Goal: Information Seeking & Learning: Learn about a topic

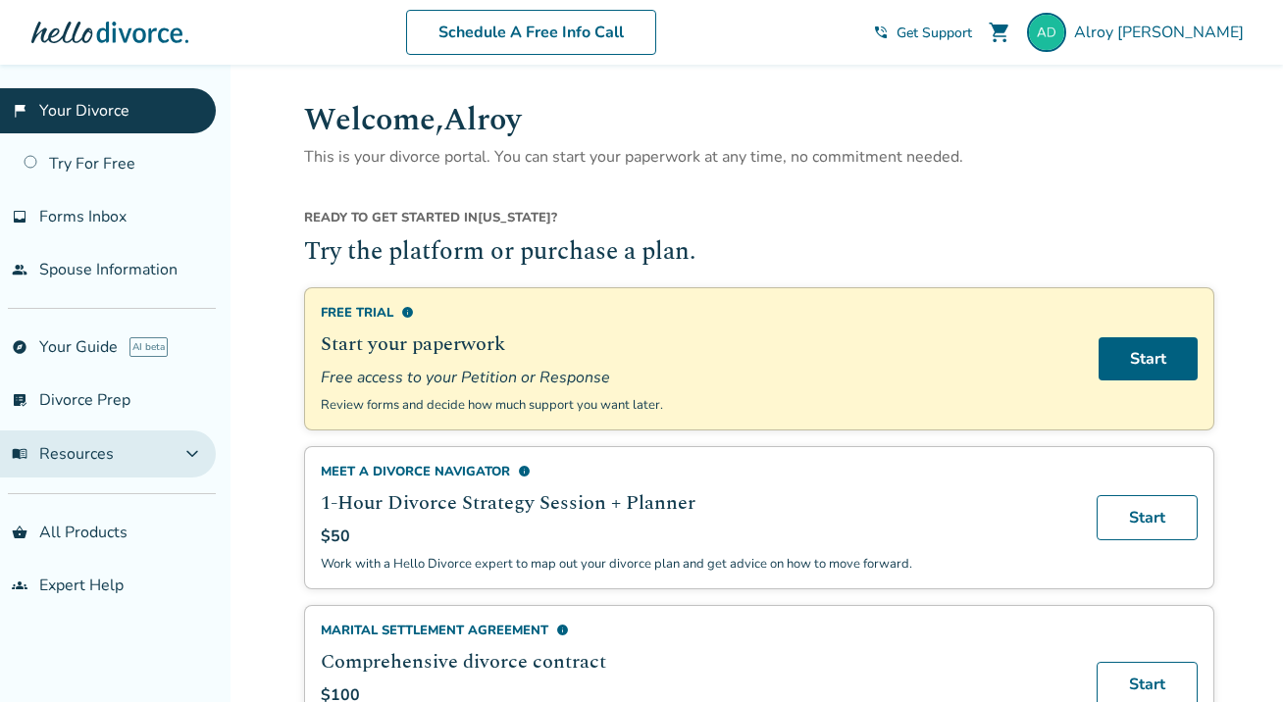
click at [204, 448] on span "expand_more" at bounding box center [192, 454] width 24 height 24
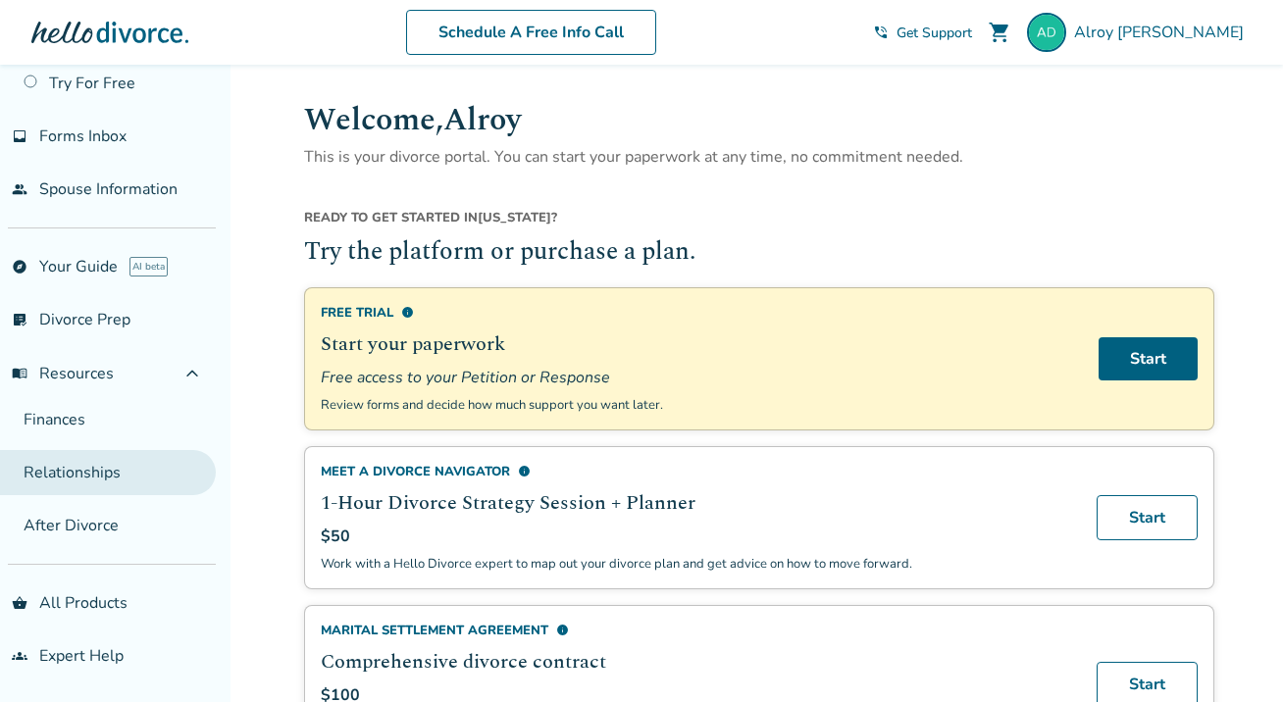
scroll to position [80, 0]
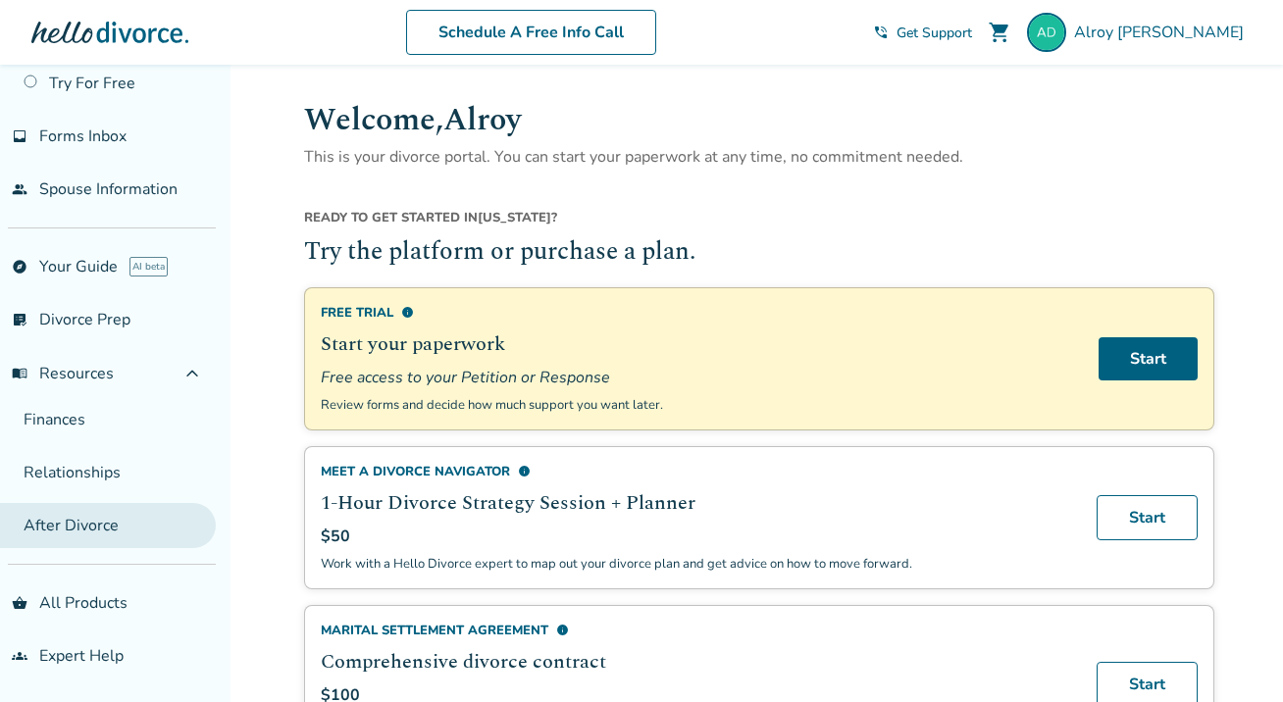
click at [78, 531] on link "After Divorce" at bounding box center [108, 525] width 216 height 45
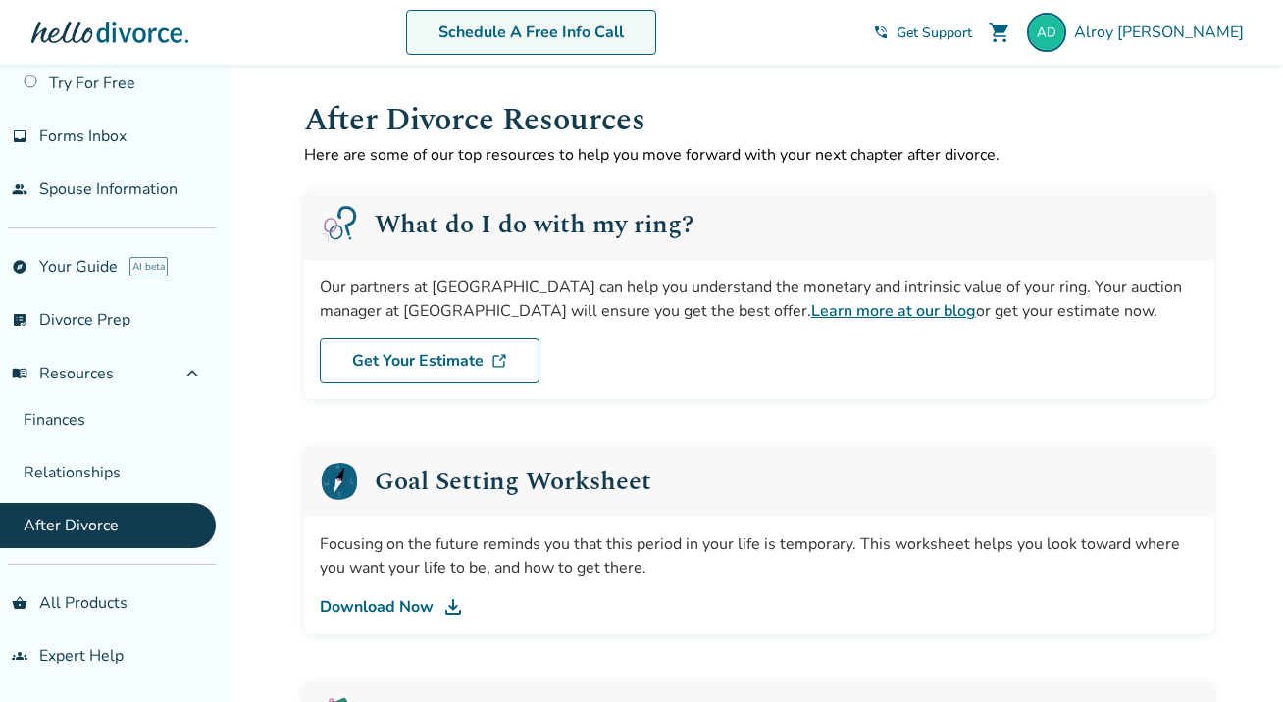
click at [558, 28] on link "Schedule A Free Info Call" at bounding box center [531, 32] width 250 height 45
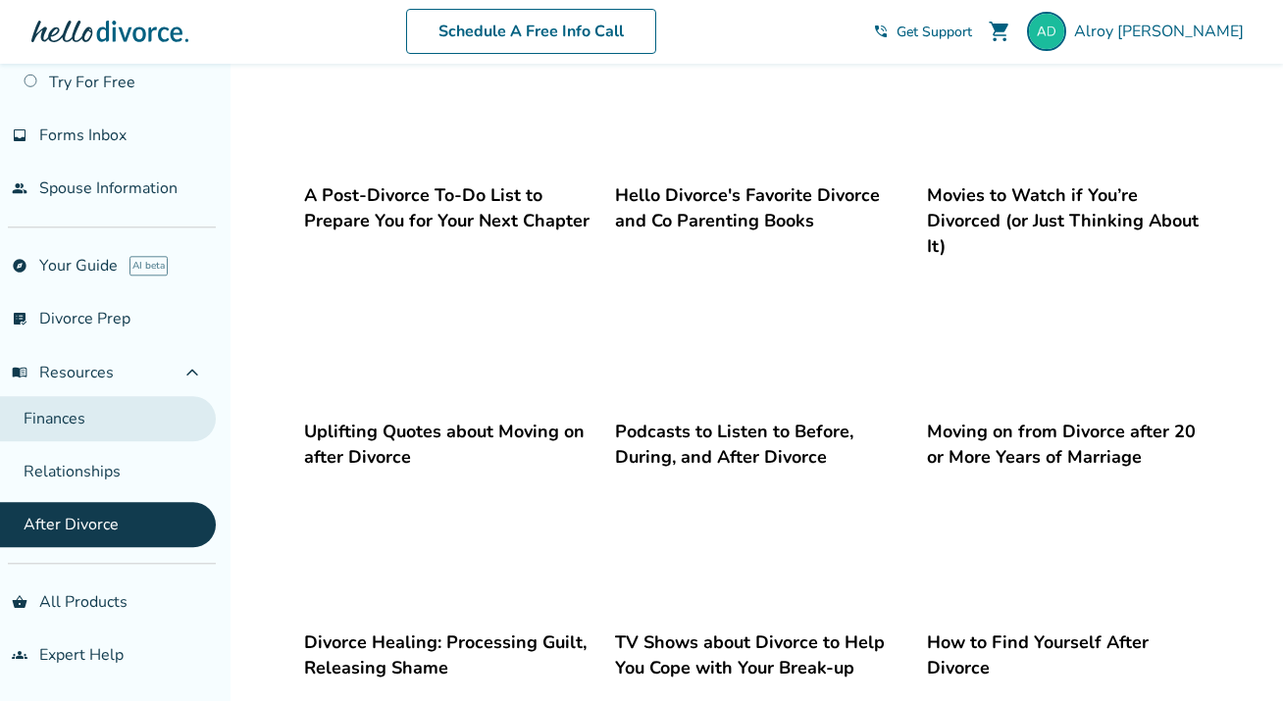
scroll to position [1169, 0]
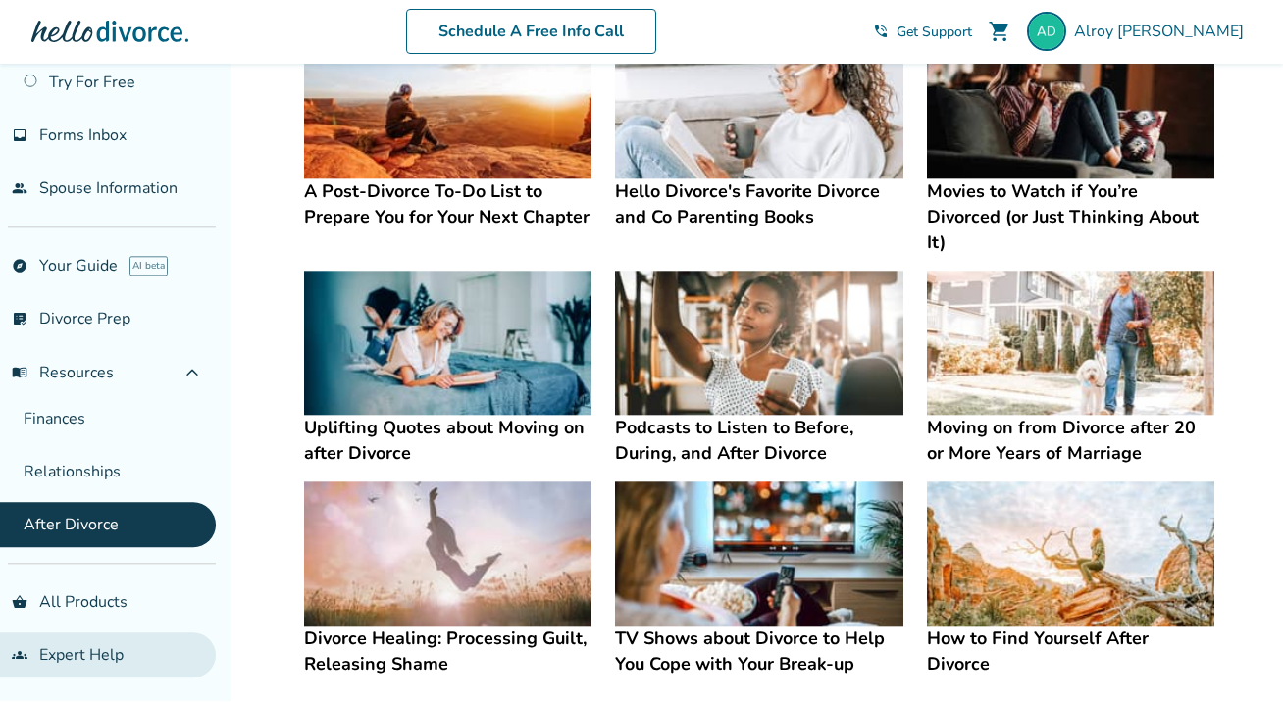
click at [81, 651] on link "groups Expert Help" at bounding box center [108, 656] width 216 height 45
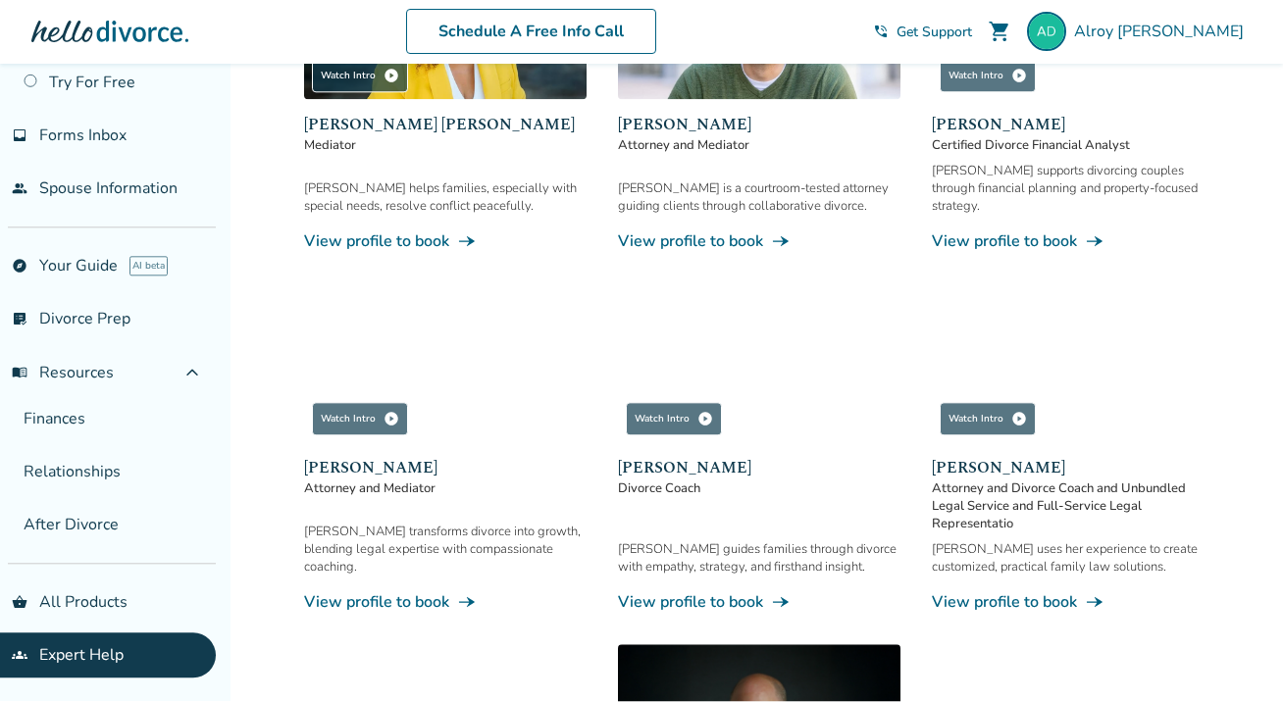
scroll to position [520, 0]
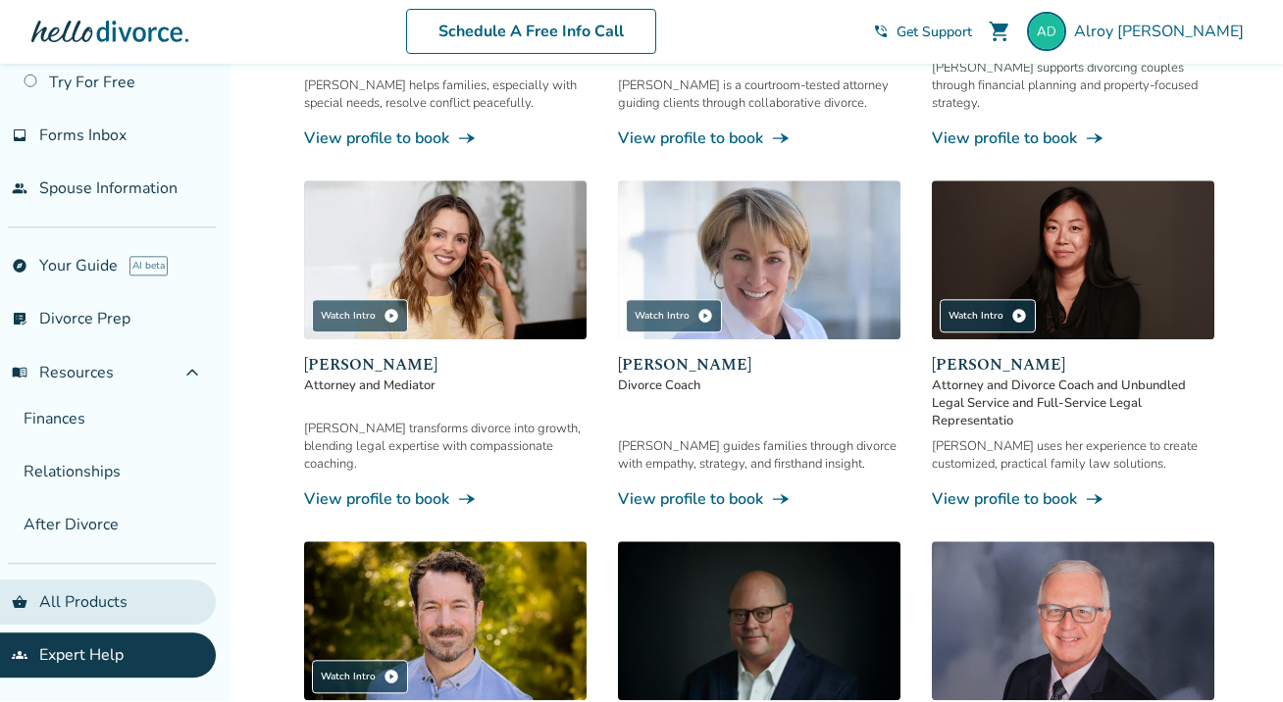
click at [138, 606] on link "shopping_basket All Products" at bounding box center [108, 603] width 216 height 45
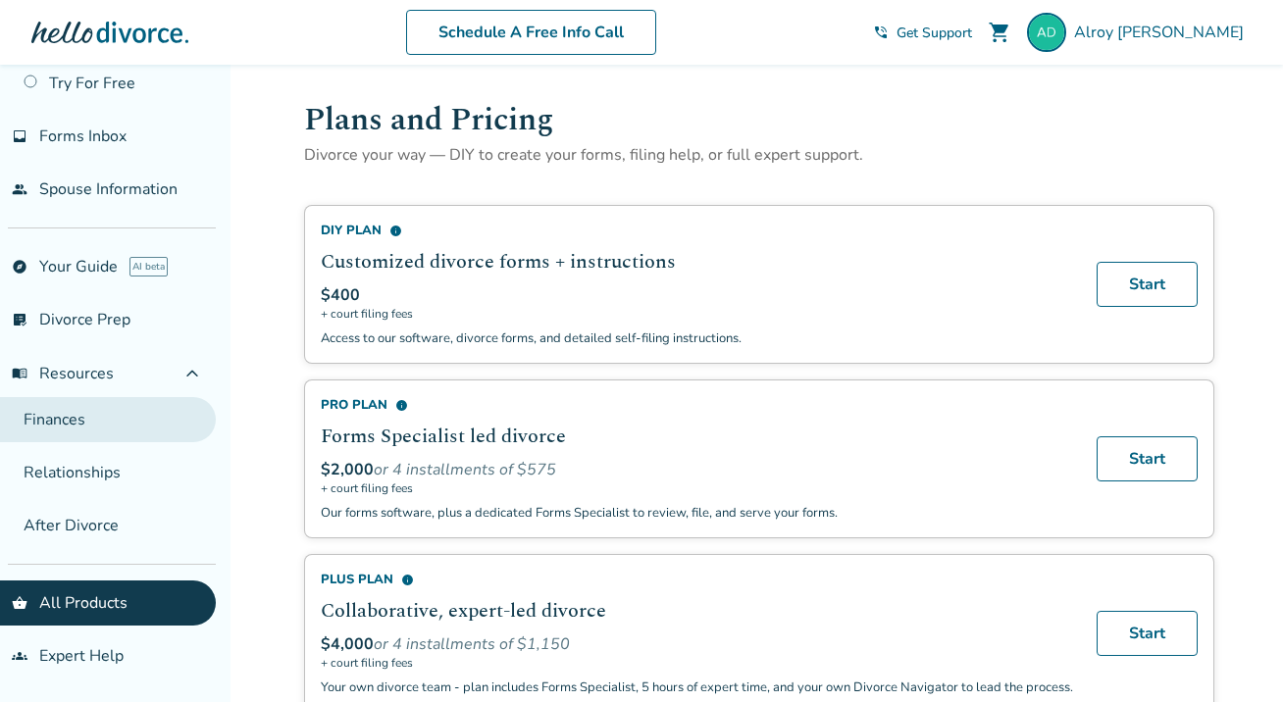
click at [79, 423] on link "Finances" at bounding box center [108, 419] width 216 height 45
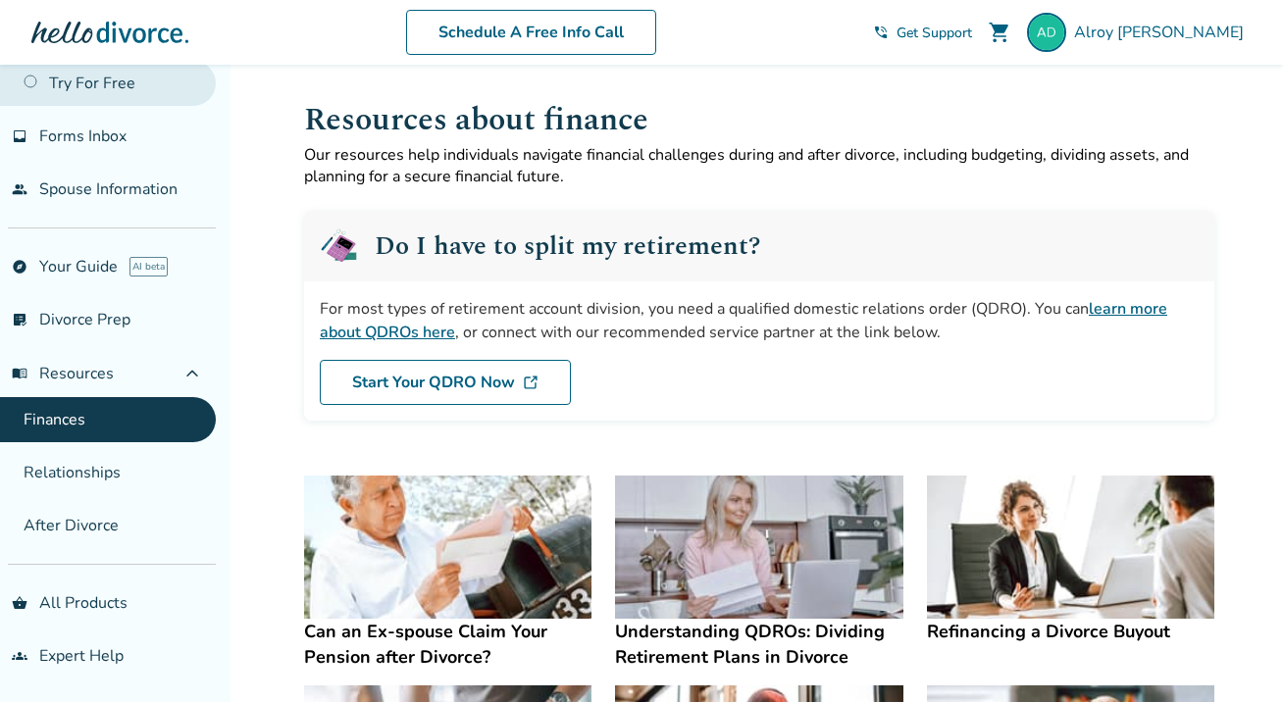
click at [128, 87] on link "Try For Free" at bounding box center [108, 83] width 216 height 45
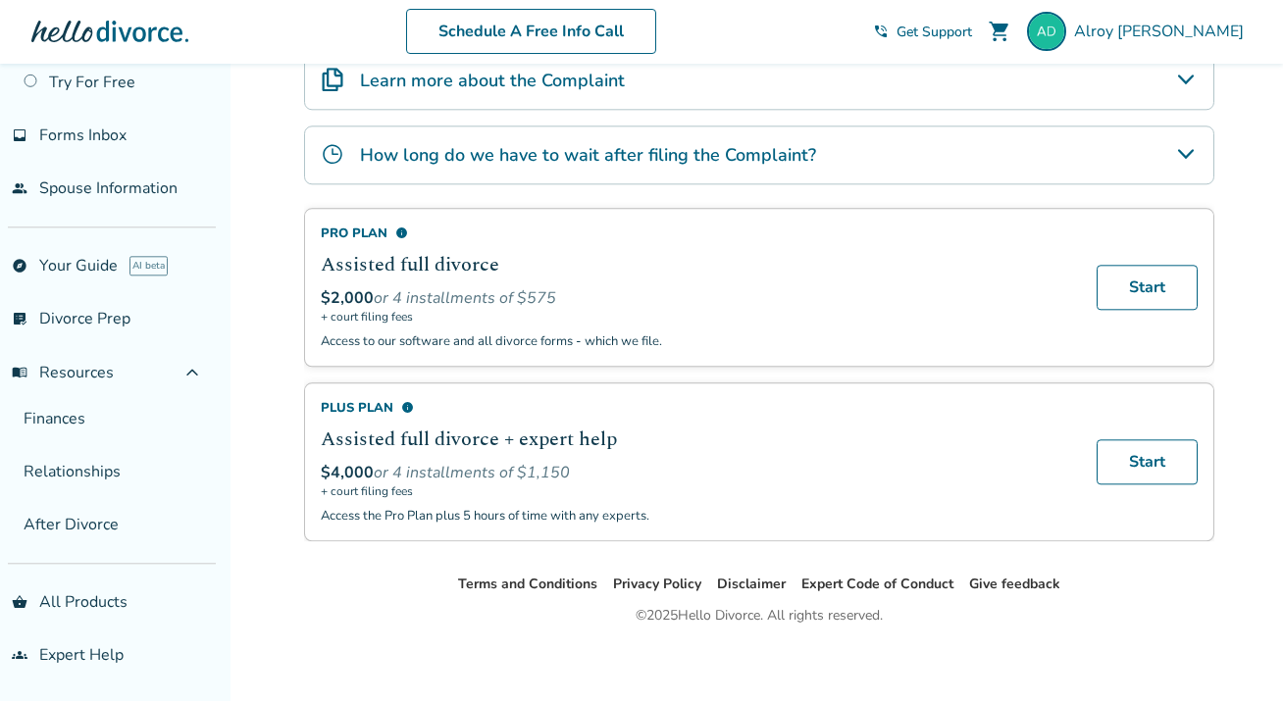
scroll to position [424, 0]
click at [1182, 151] on icon "How long do we have to wait after filing the Complaint?" at bounding box center [1186, 155] width 24 height 24
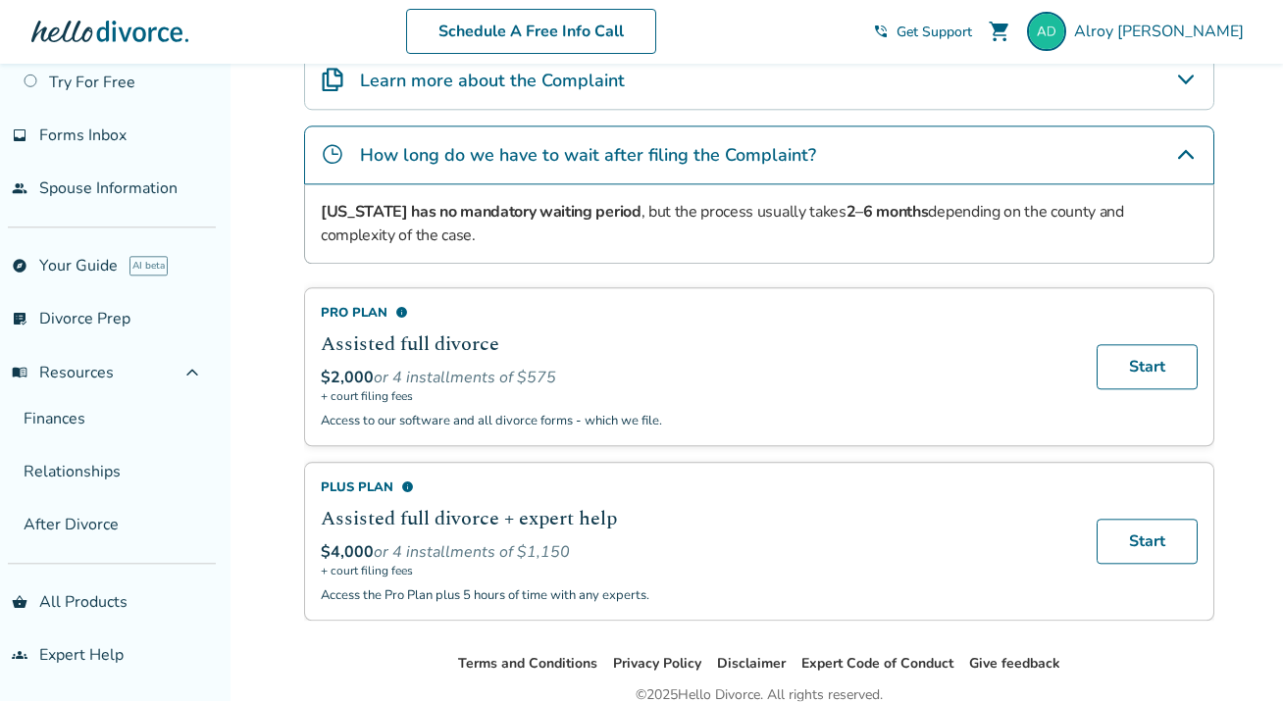
click at [1182, 151] on icon "How long do we have to wait after filing the Complaint?" at bounding box center [1186, 155] width 24 height 24
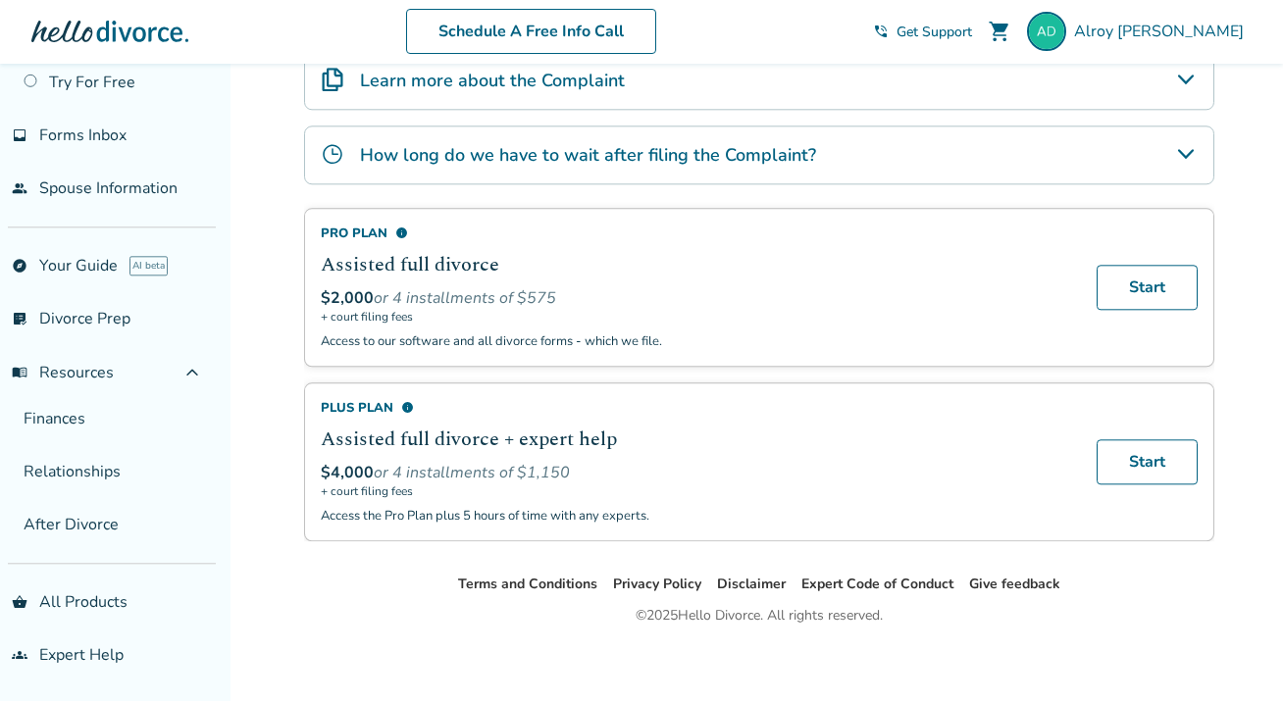
click at [1187, 83] on icon "Learn more about the Complaint" at bounding box center [1186, 81] width 24 height 24
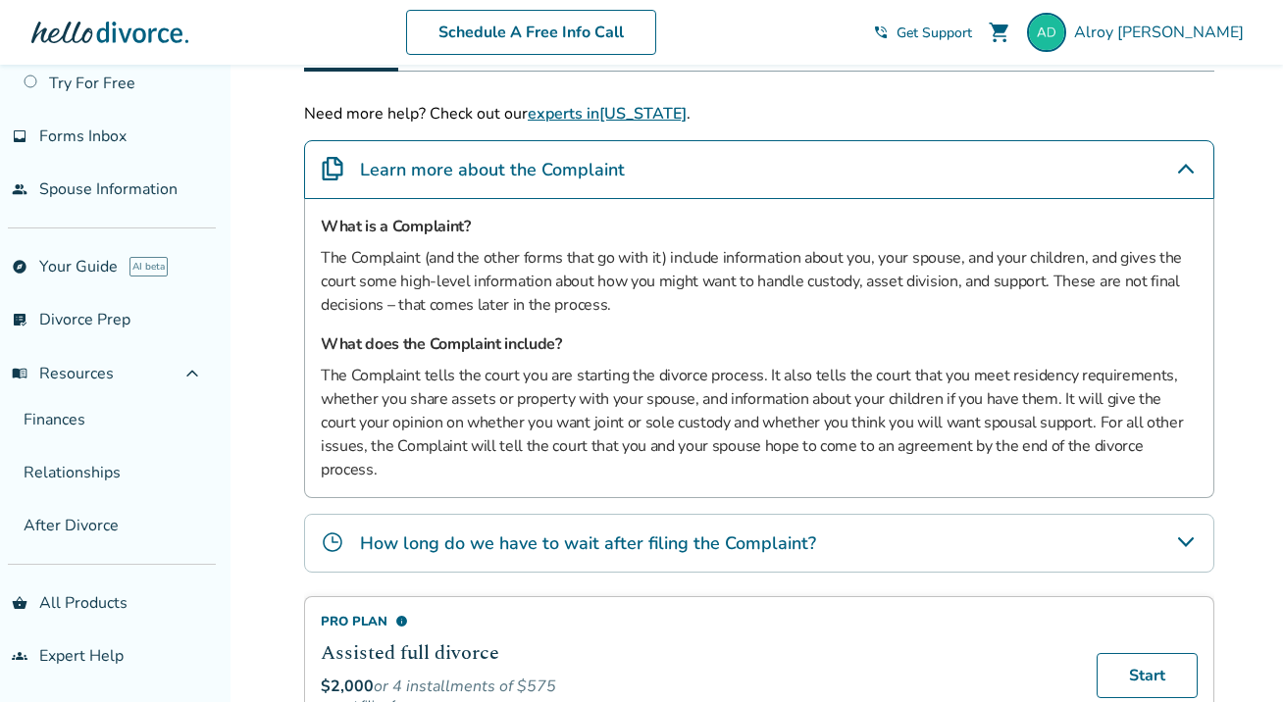
scroll to position [334, 0]
click at [1177, 160] on icon "Learn more about the Complaint" at bounding box center [1186, 170] width 24 height 24
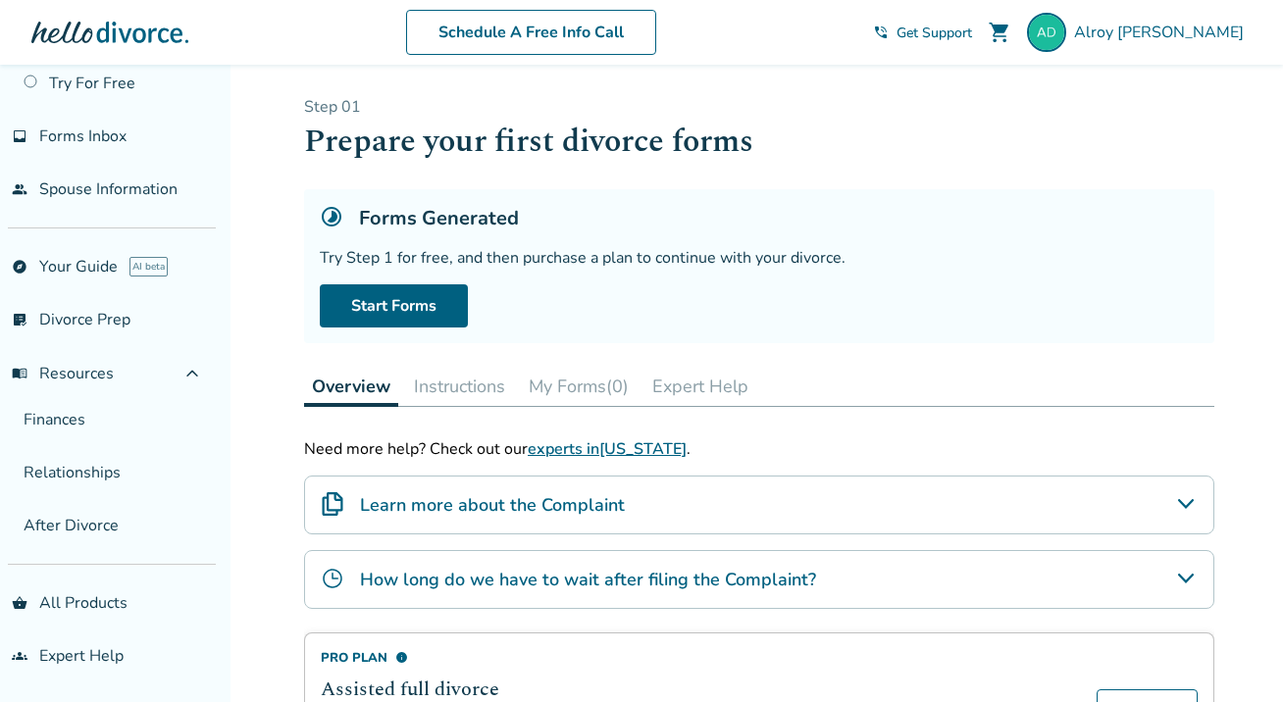
scroll to position [0, 0]
click at [972, 29] on span "Get Support" at bounding box center [935, 33] width 76 height 19
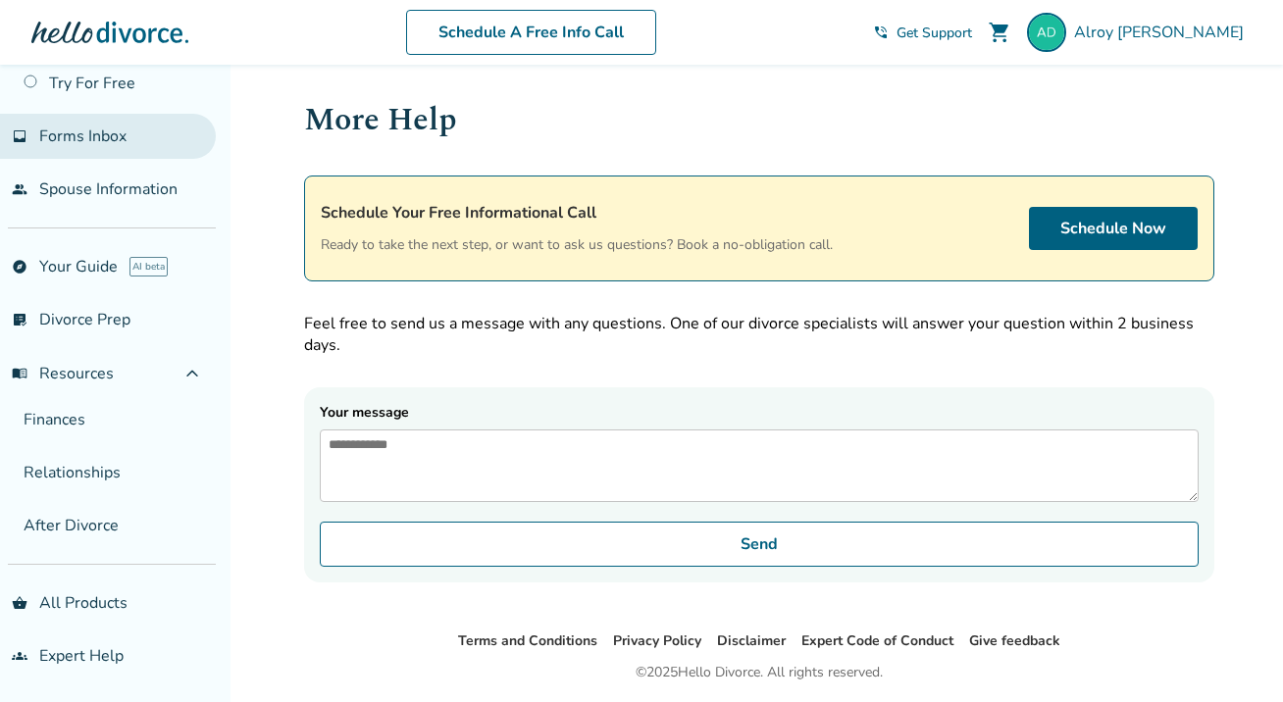
click at [96, 138] on span "Forms Inbox" at bounding box center [82, 137] width 87 height 22
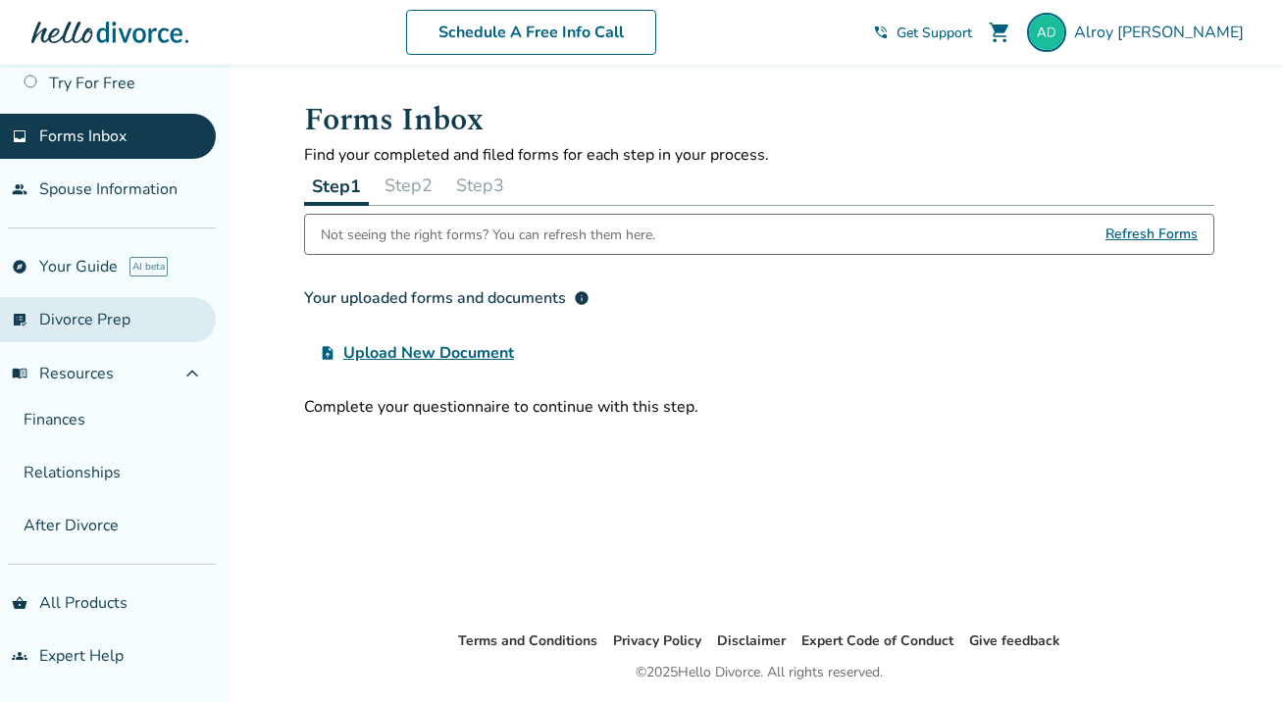
click at [88, 318] on link "list_alt_check Divorce Prep" at bounding box center [108, 319] width 216 height 45
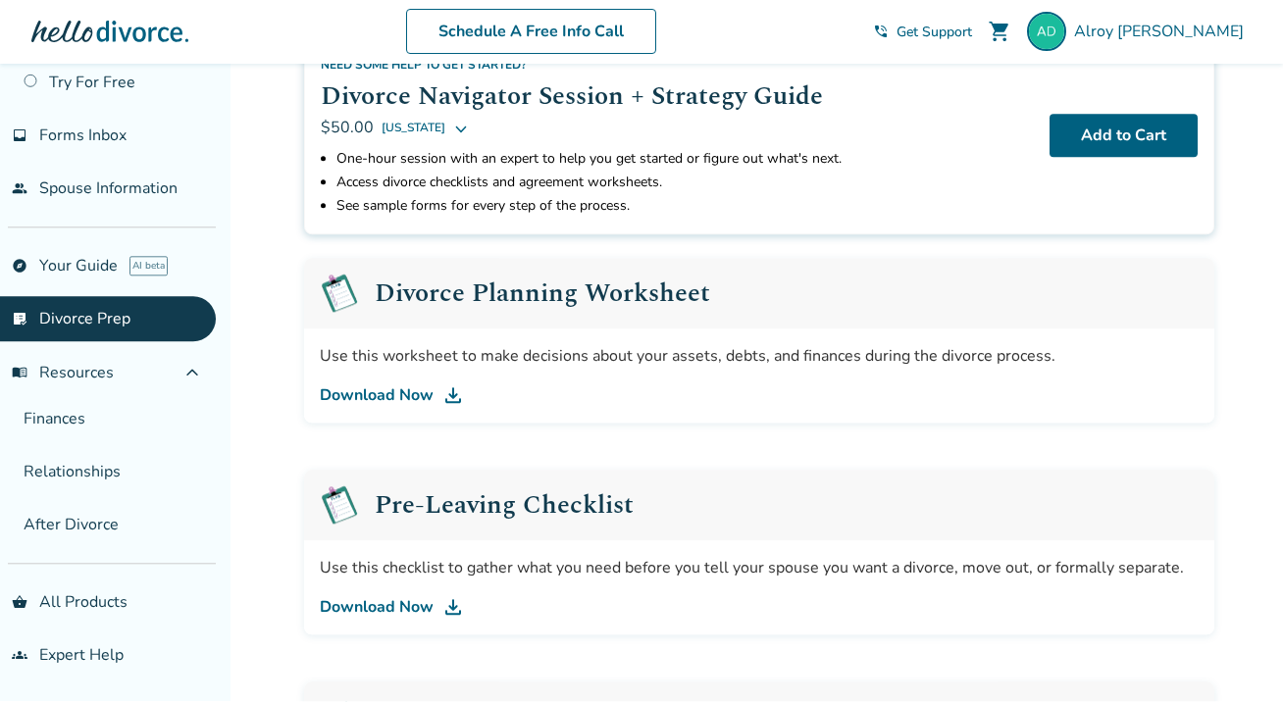
scroll to position [150, 0]
click at [204, 371] on span "expand_less" at bounding box center [192, 374] width 24 height 24
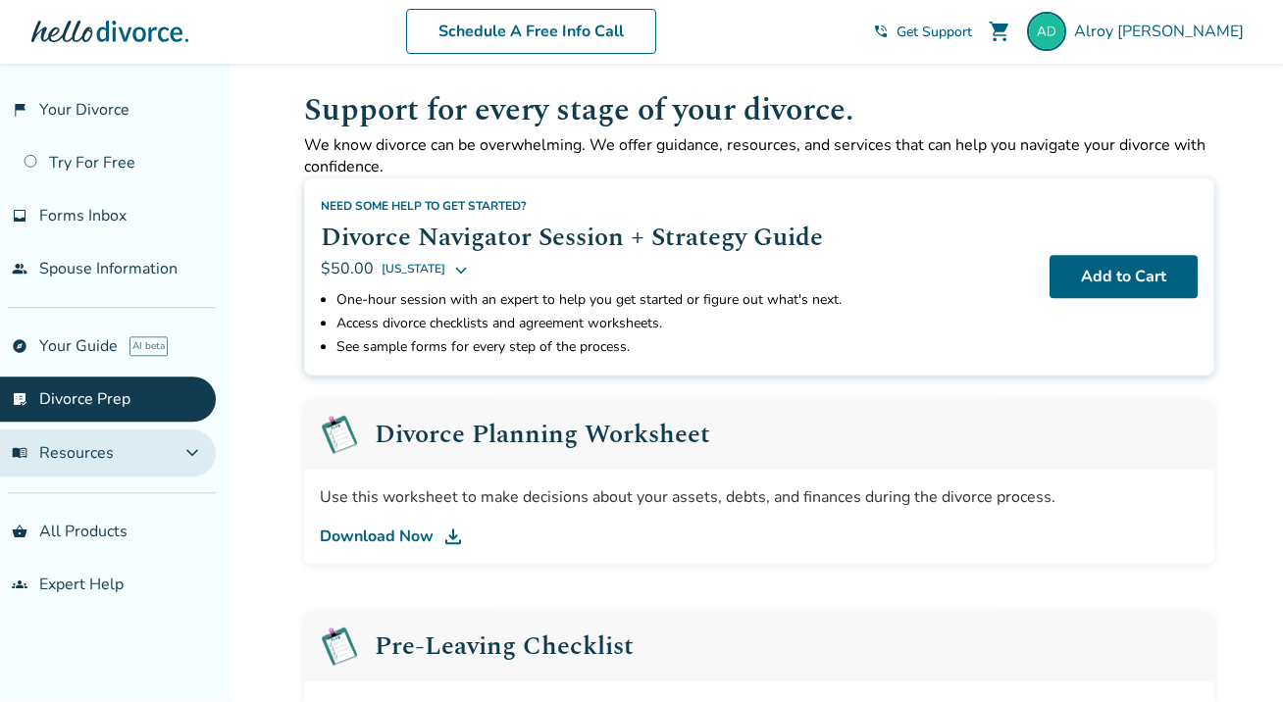
scroll to position [14, 0]
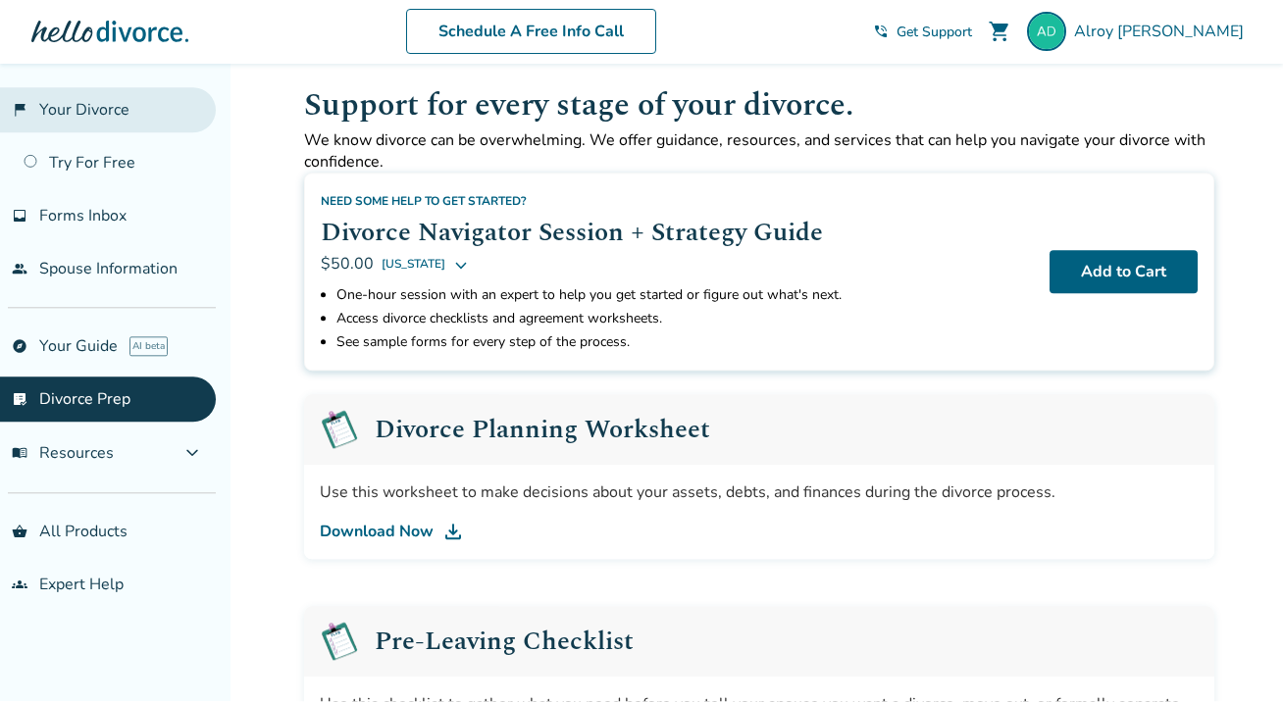
click at [62, 110] on link "flag_2 Your Divorce" at bounding box center [108, 110] width 216 height 45
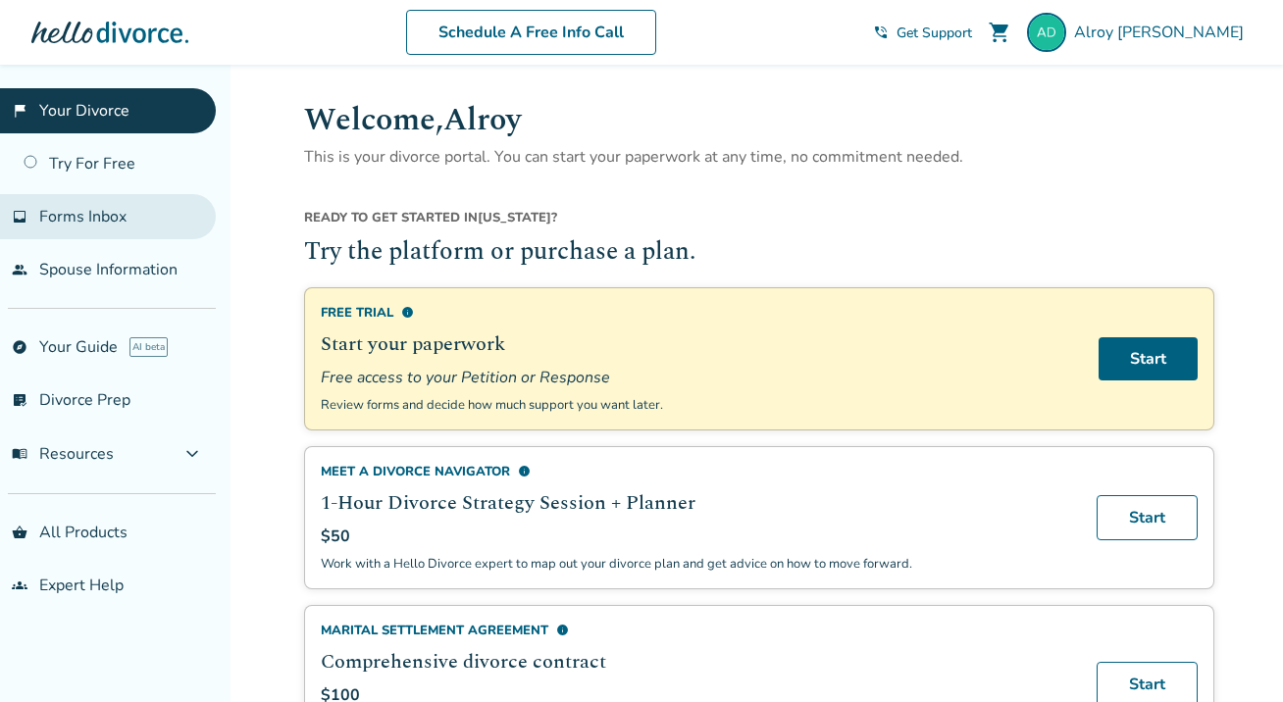
click at [146, 223] on link "inbox Forms Inbox" at bounding box center [108, 216] width 216 height 45
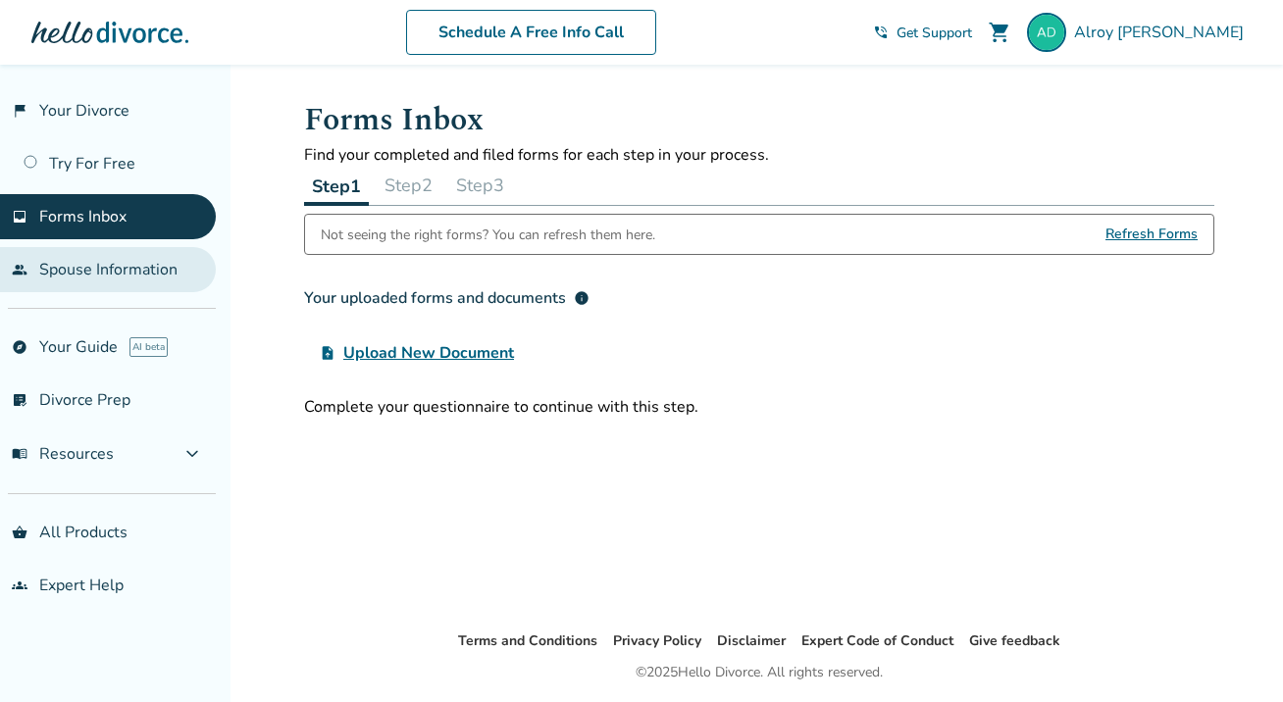
click at [193, 276] on link "people Spouse Information" at bounding box center [108, 269] width 216 height 45
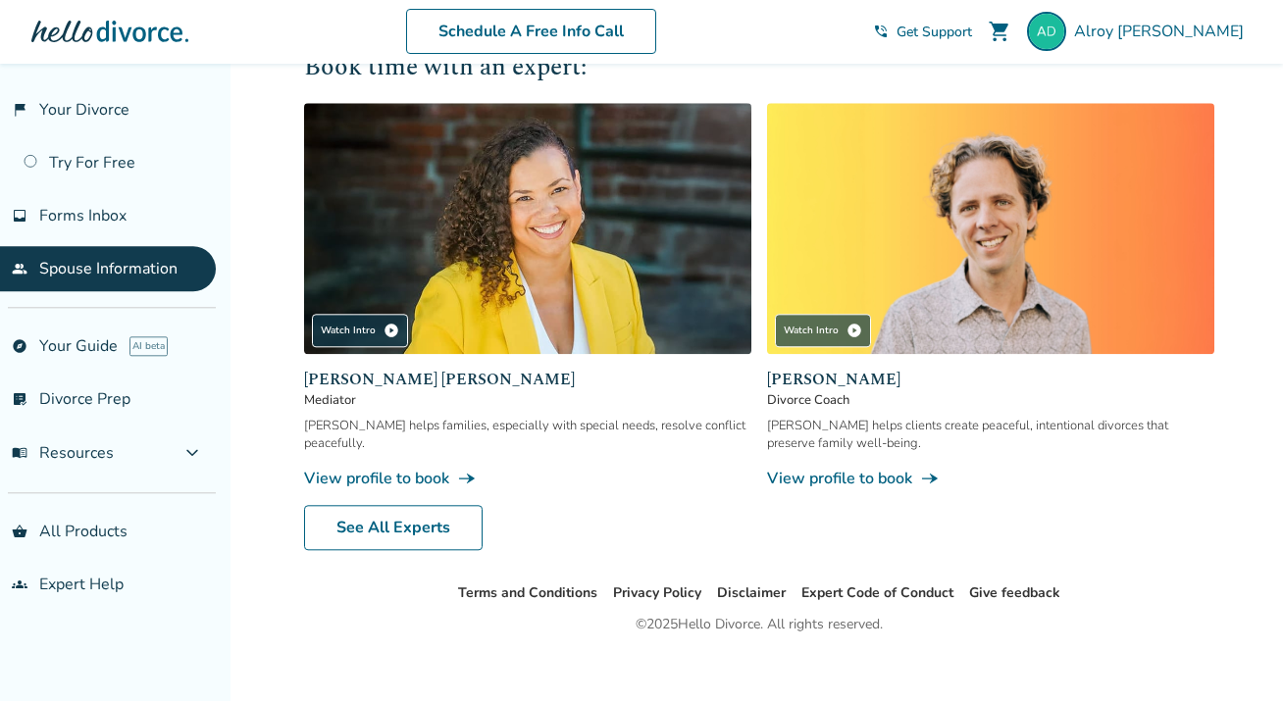
scroll to position [809, 0]
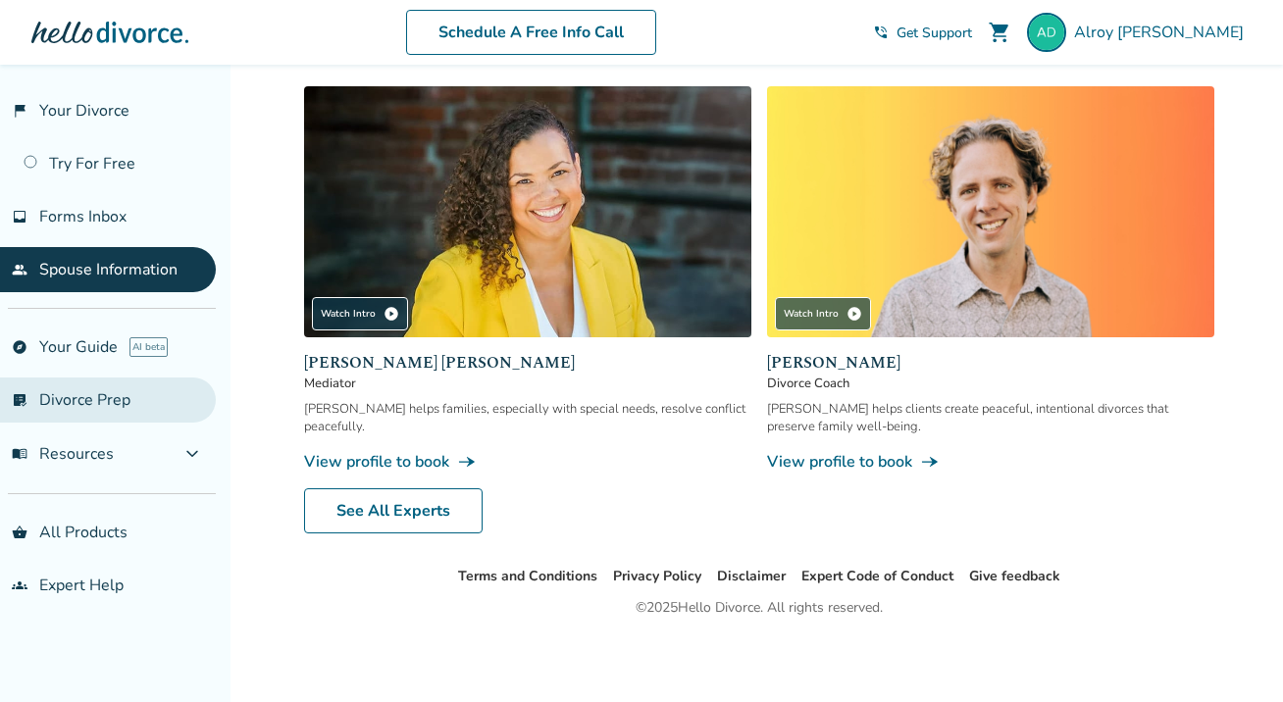
click at [171, 399] on link "list_alt_check Divorce Prep" at bounding box center [108, 400] width 216 height 45
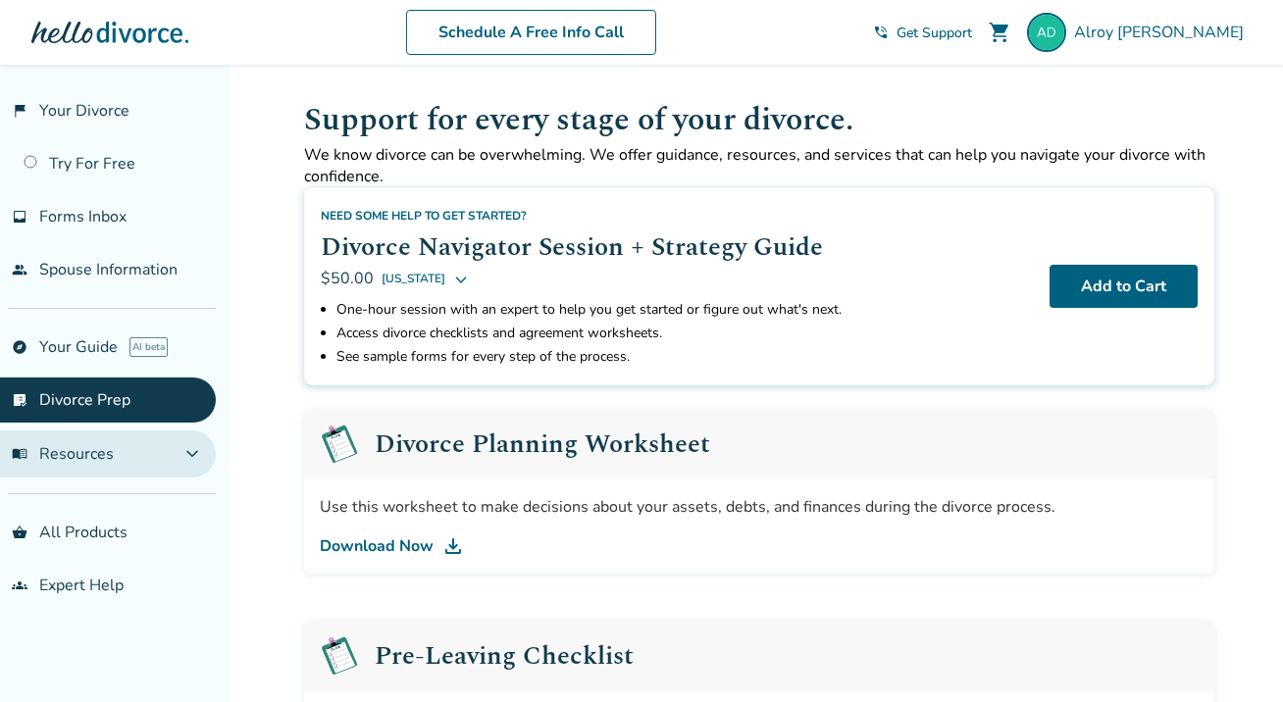
click at [204, 447] on span "expand_more" at bounding box center [192, 454] width 24 height 24
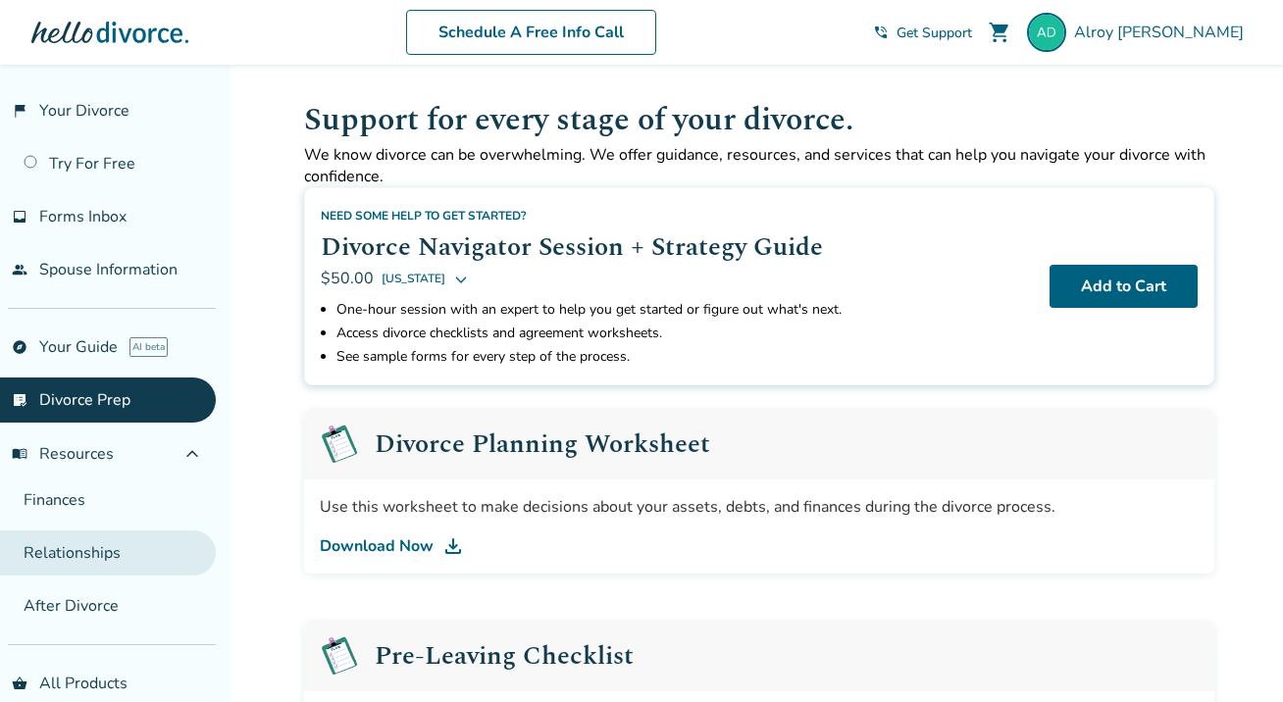
click at [154, 559] on link "Relationships" at bounding box center [108, 553] width 216 height 45
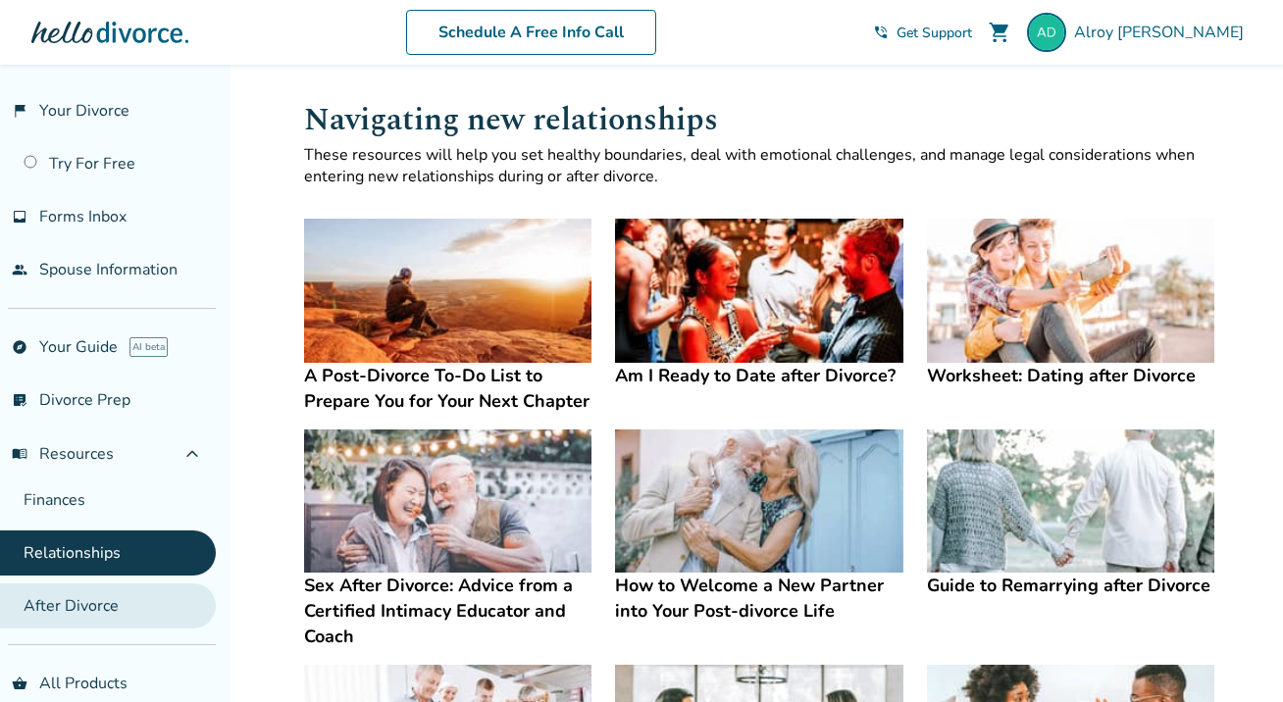
click at [147, 603] on link "After Divorce" at bounding box center [108, 606] width 216 height 45
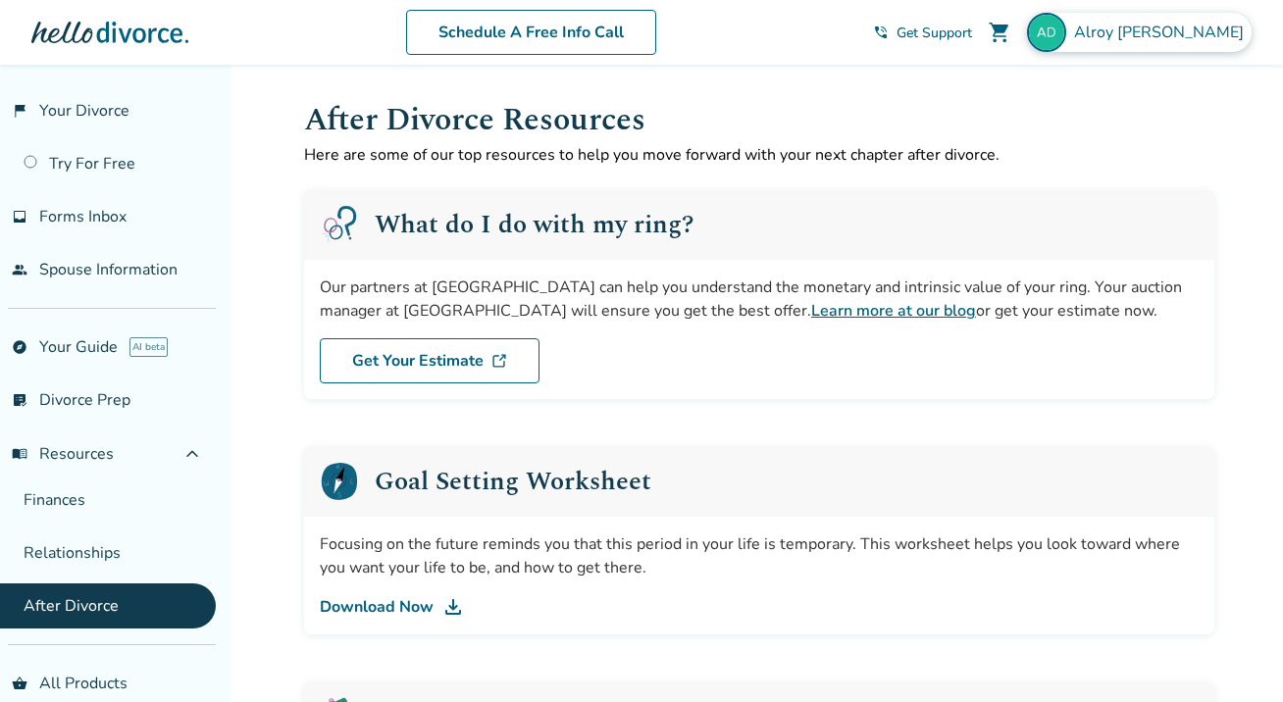
click at [1212, 21] on div "[PERSON_NAME]" at bounding box center [1139, 32] width 225 height 39
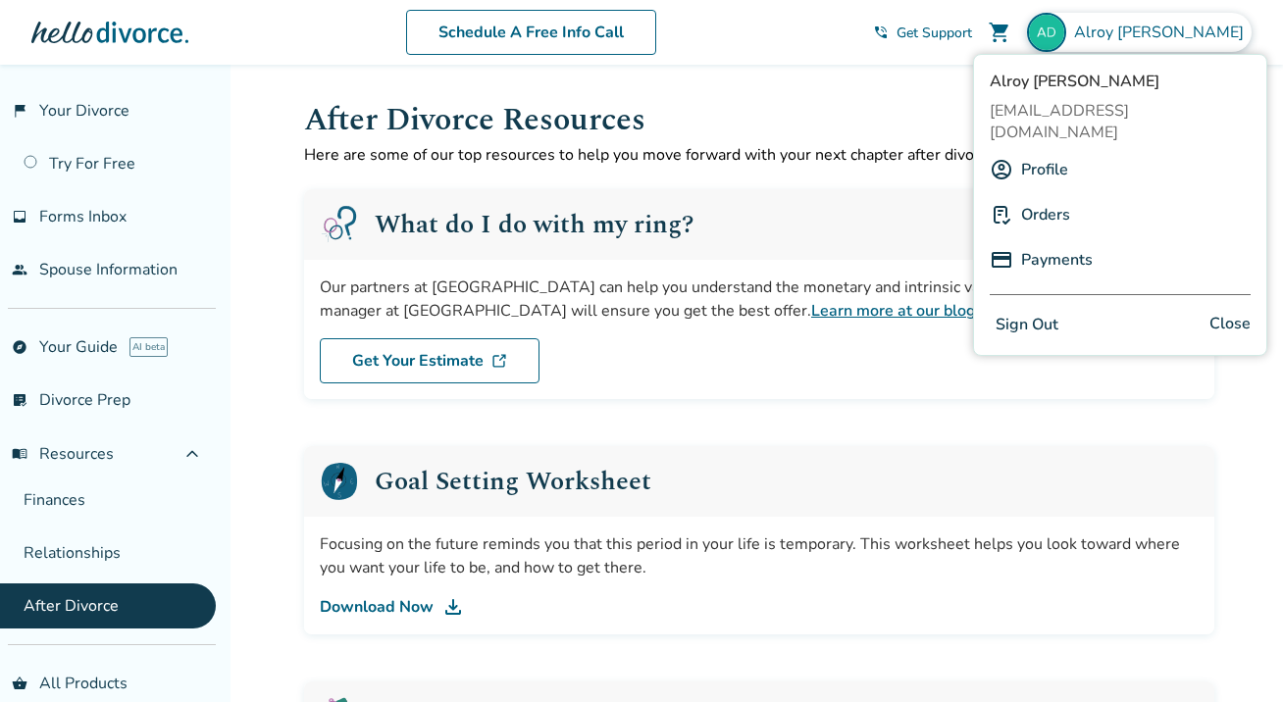
click at [1032, 151] on link "Profile" at bounding box center [1044, 169] width 47 height 37
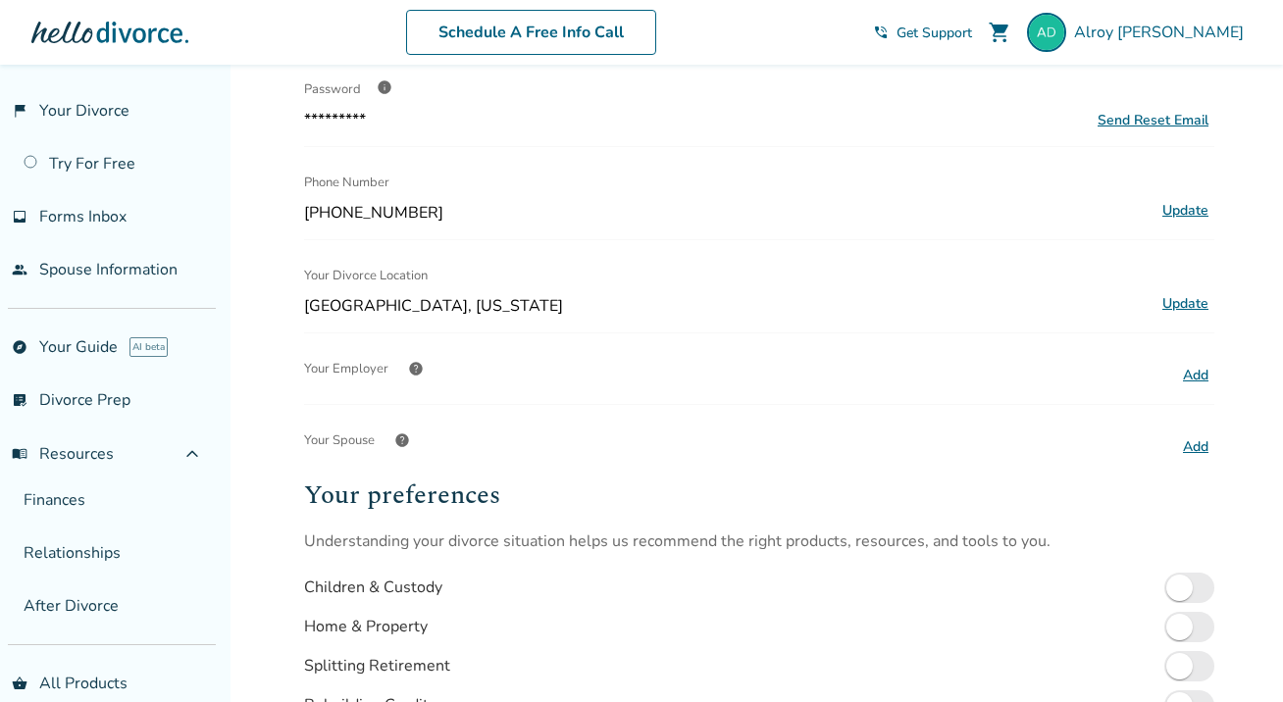
scroll to position [261, 0]
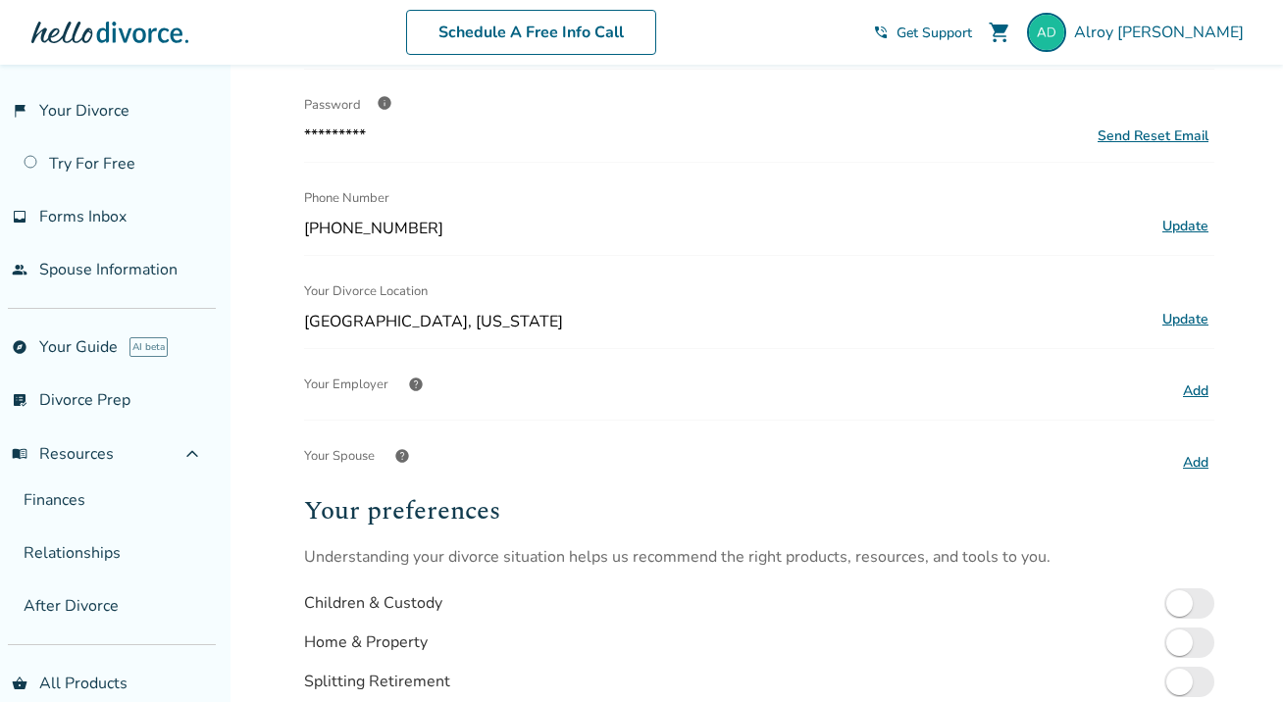
click at [1177, 313] on button "Update" at bounding box center [1186, 320] width 58 height 26
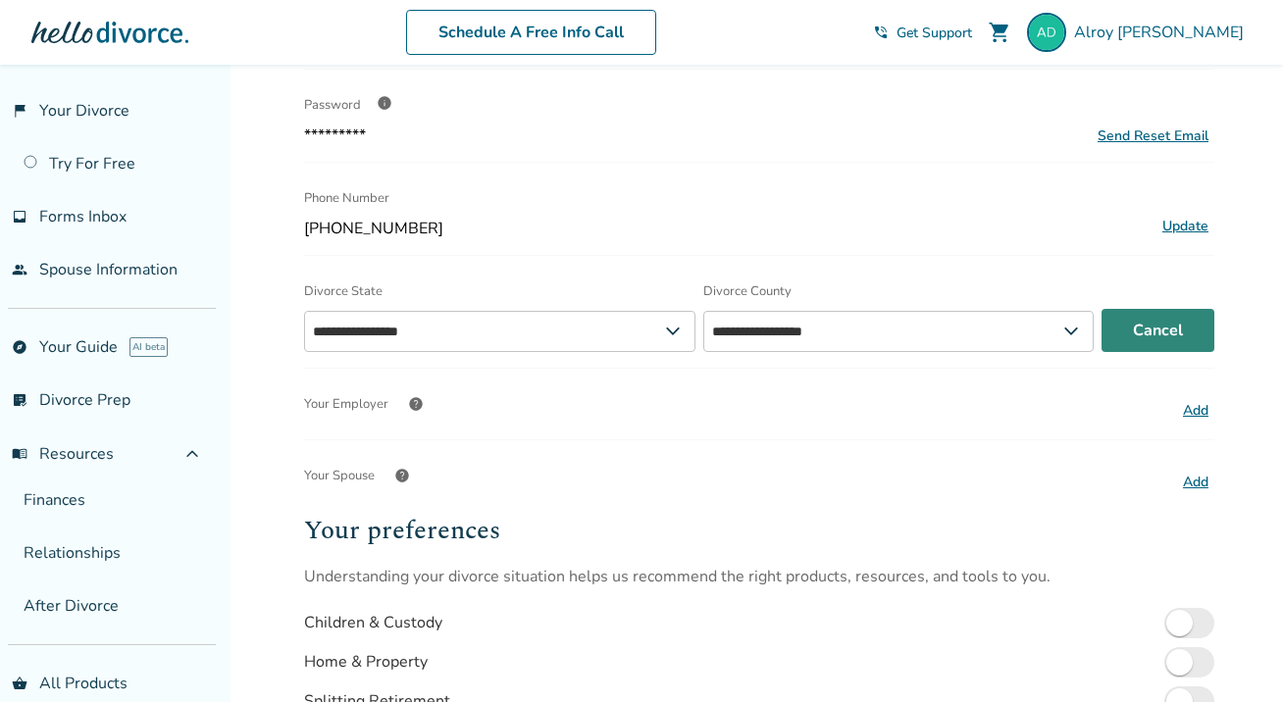
click at [1162, 324] on button "Cancel" at bounding box center [1158, 330] width 113 height 43
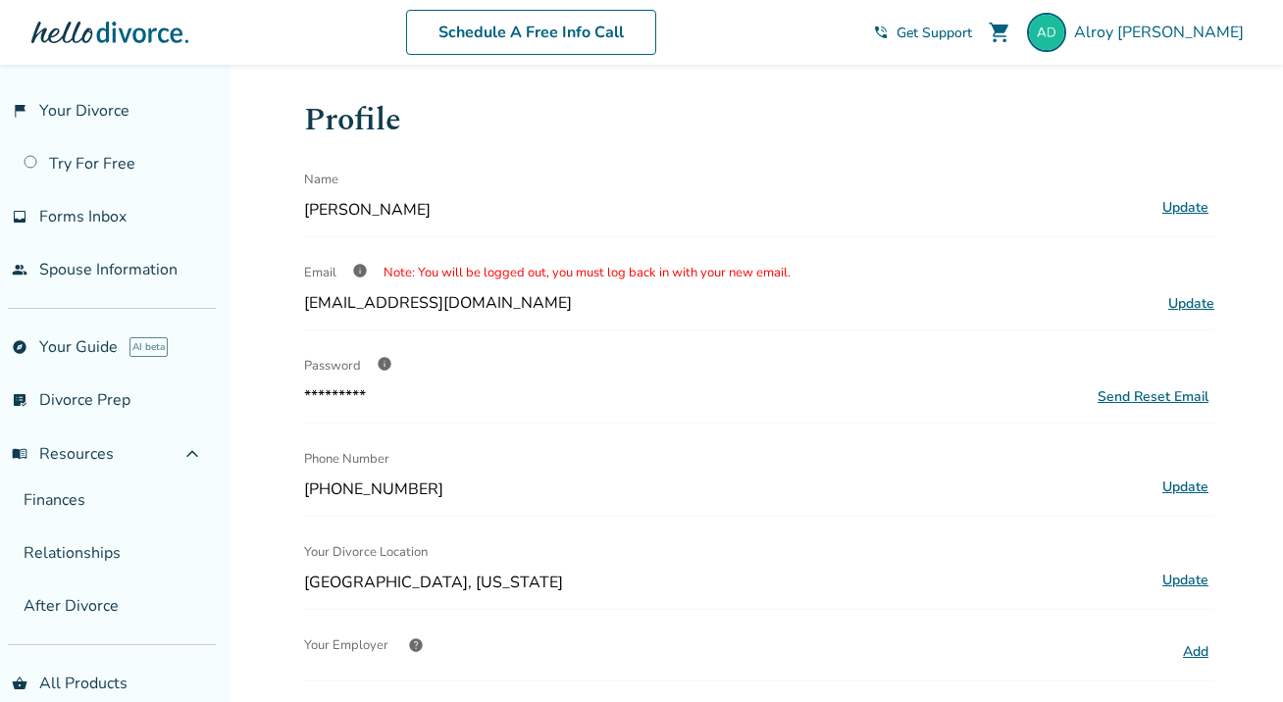
scroll to position [0, 0]
click at [1204, 22] on span "[PERSON_NAME]" at bounding box center [1163, 33] width 178 height 22
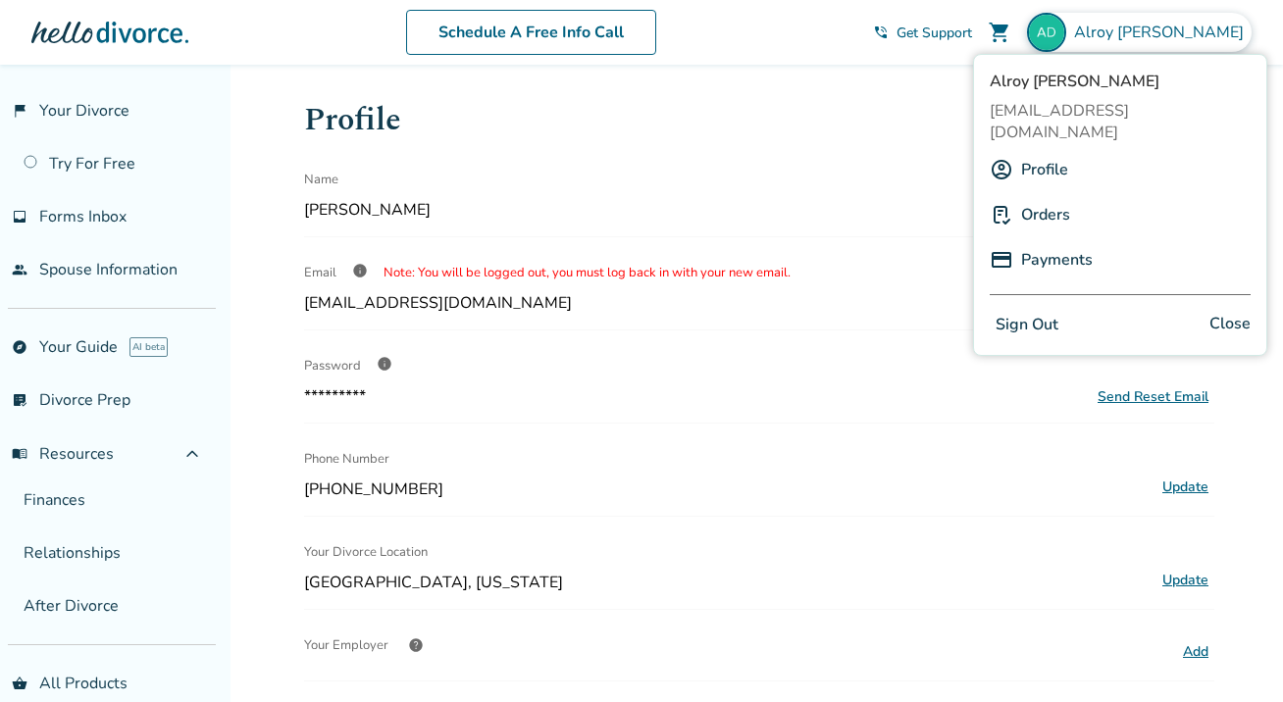
click at [1046, 196] on link "Orders" at bounding box center [1045, 214] width 49 height 37
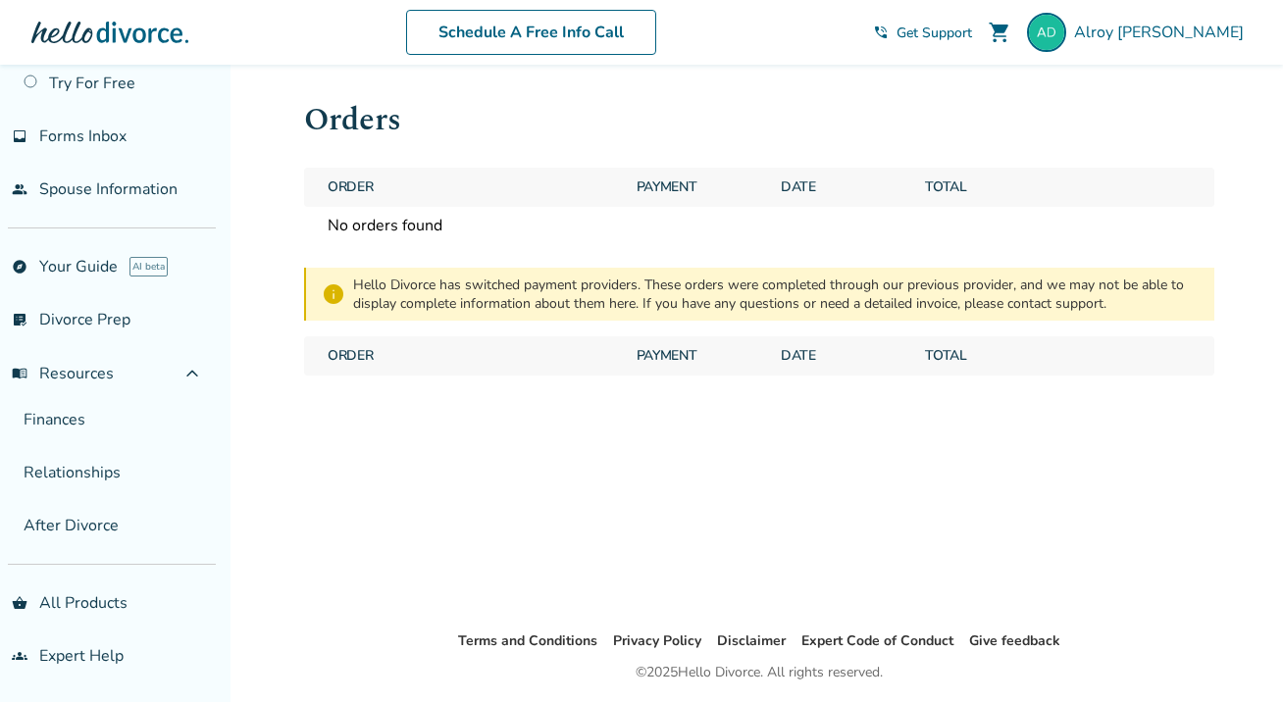
scroll to position [74, 0]
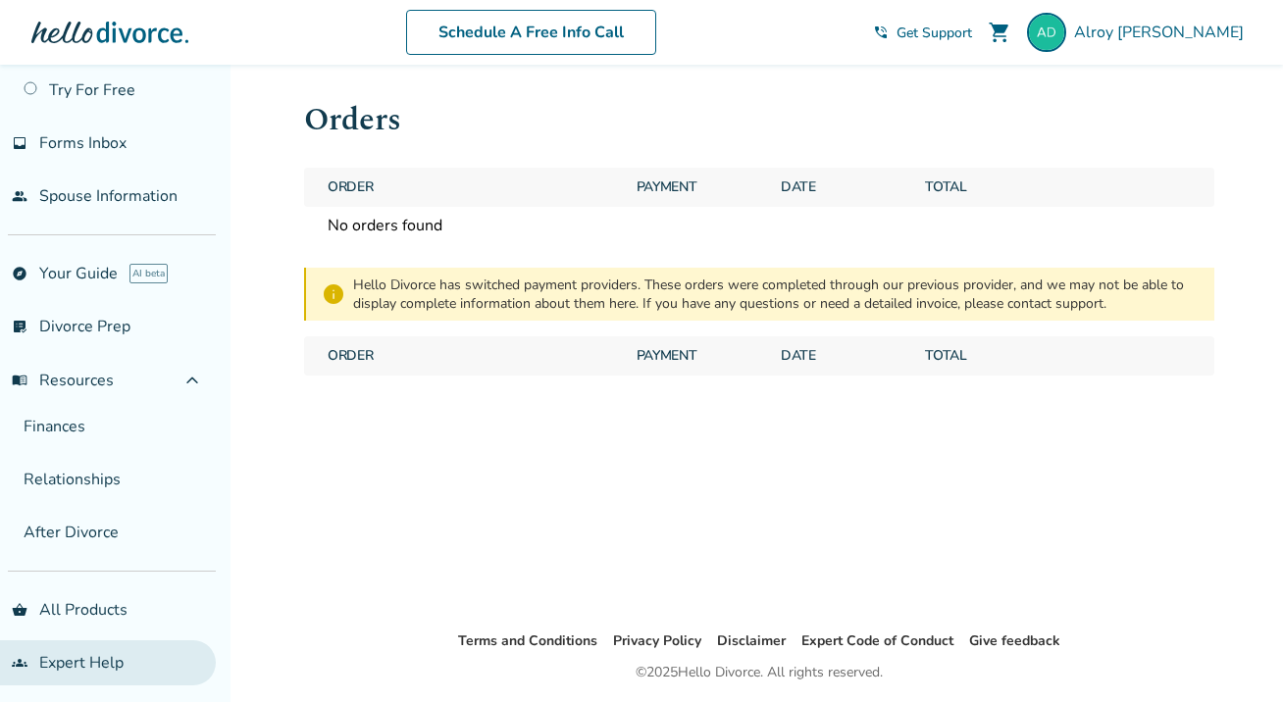
click at [81, 663] on link "groups Expert Help" at bounding box center [108, 663] width 216 height 45
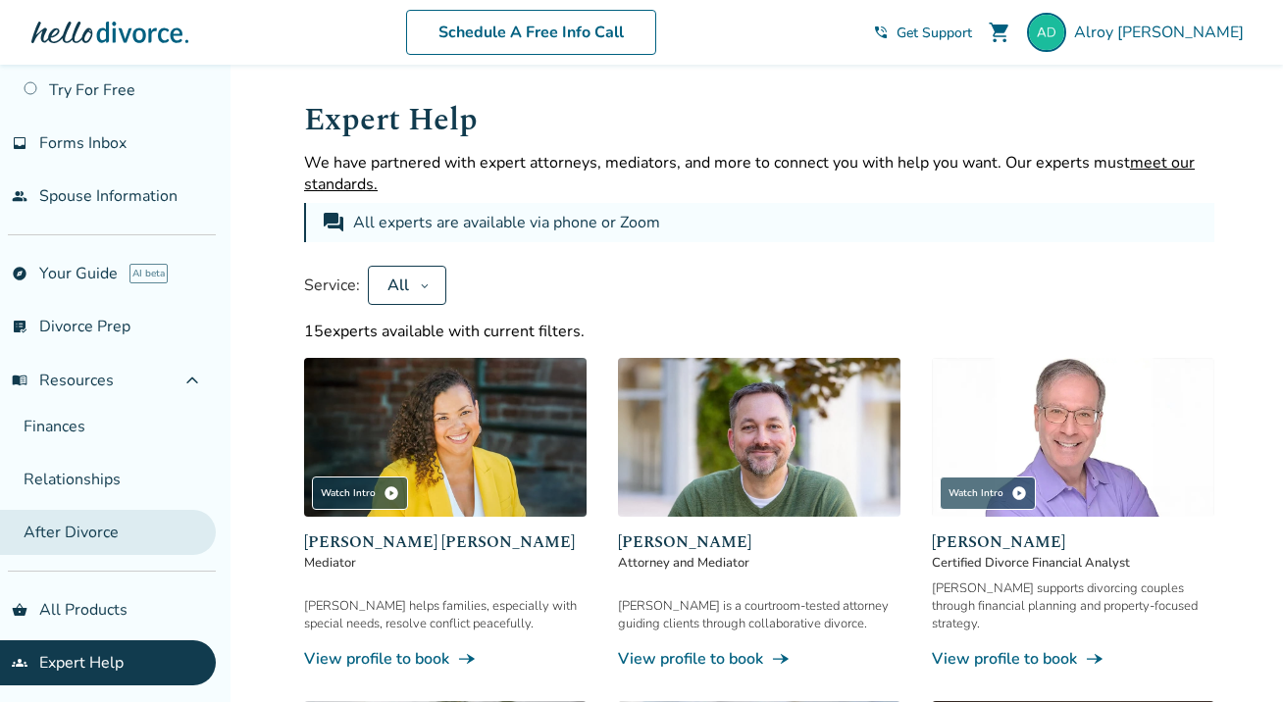
click at [81, 534] on link "After Divorce" at bounding box center [108, 532] width 216 height 45
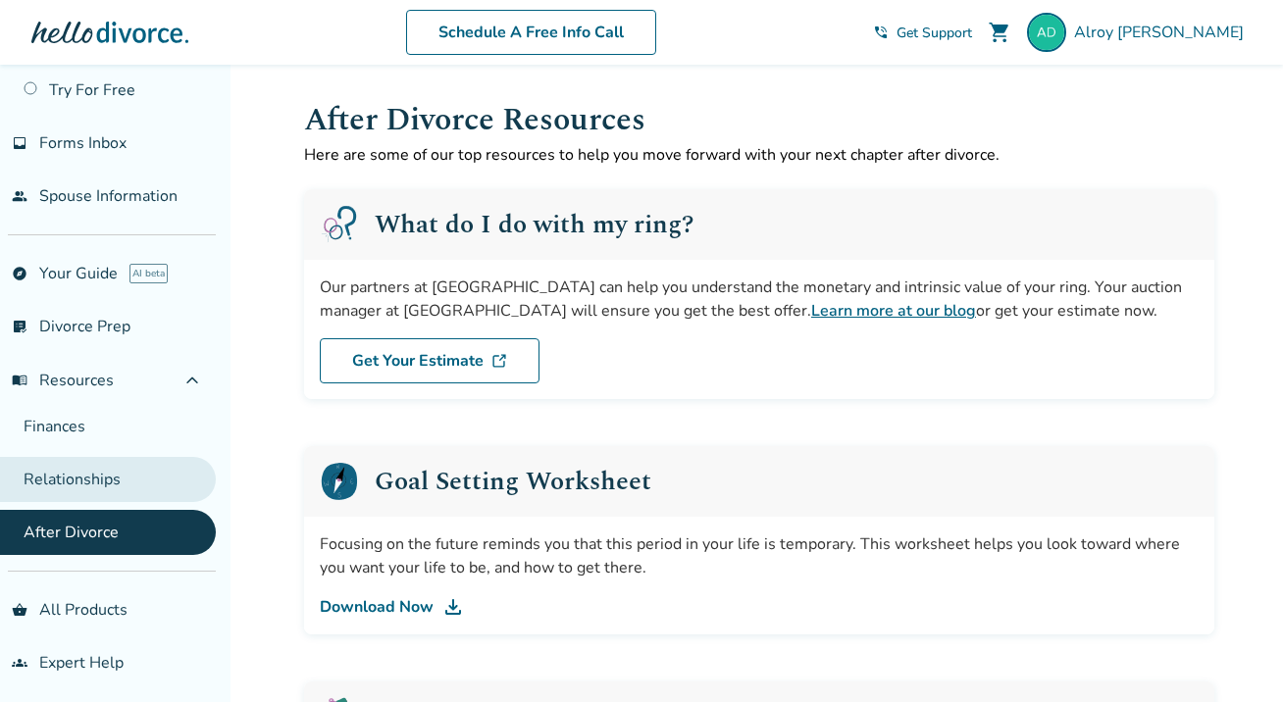
click at [120, 489] on link "Relationships" at bounding box center [108, 479] width 216 height 45
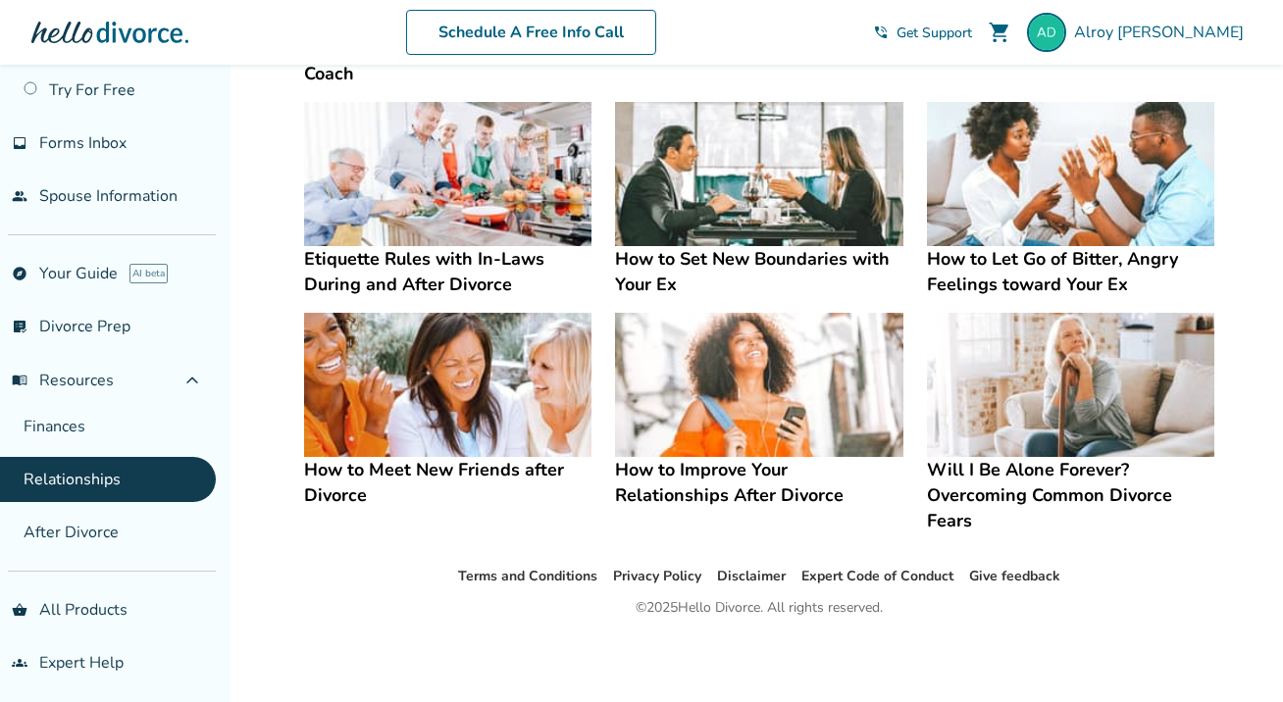
scroll to position [562, 0]
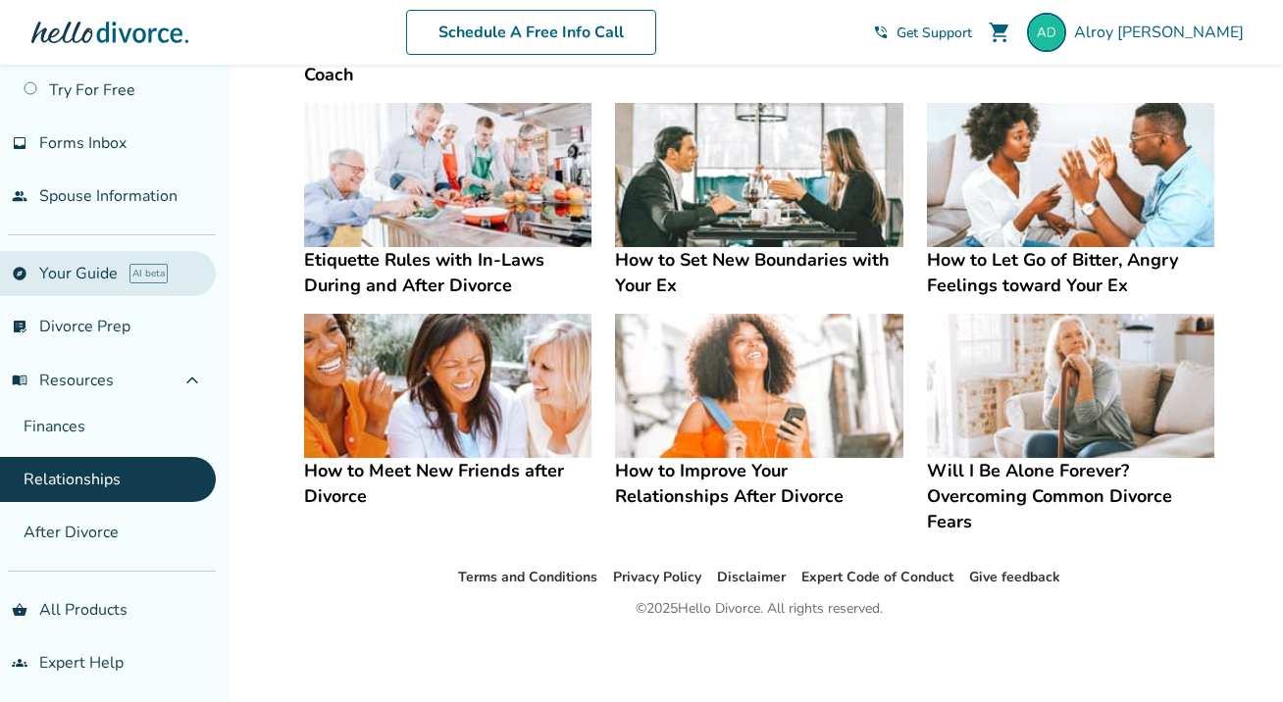
click at [95, 269] on link "explore Your Guide AI beta" at bounding box center [108, 273] width 216 height 45
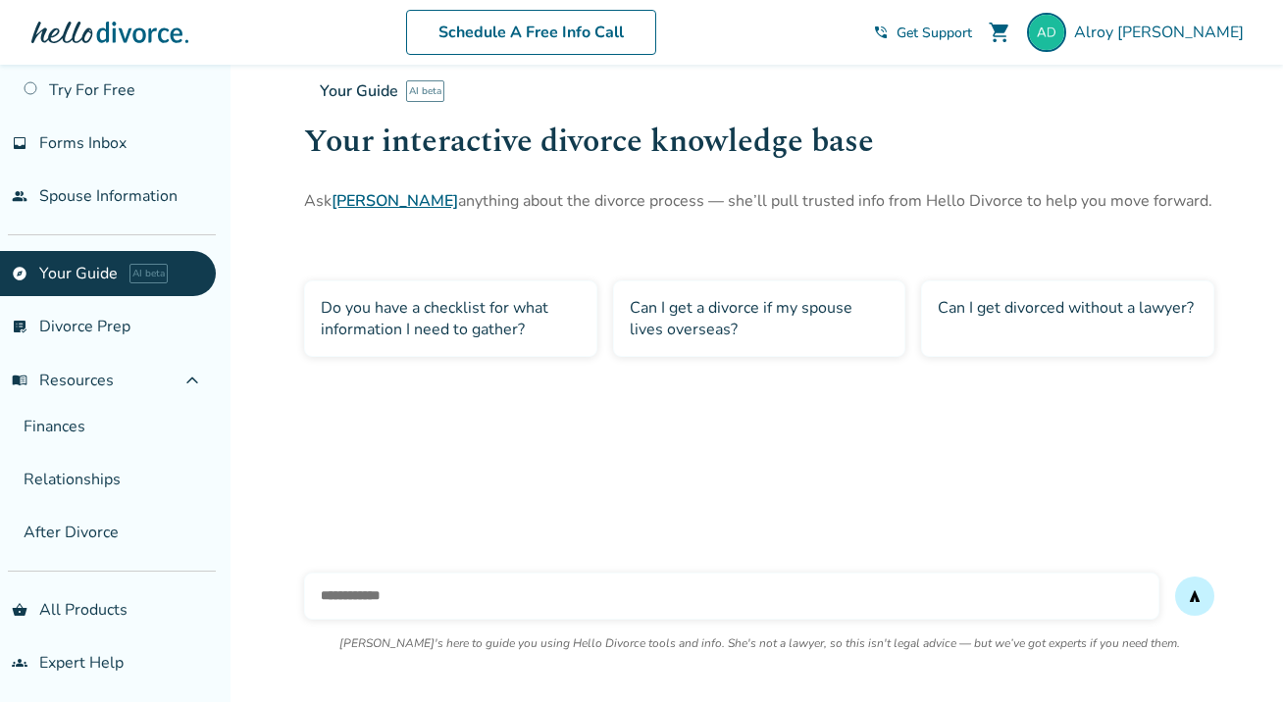
scroll to position [65, 0]
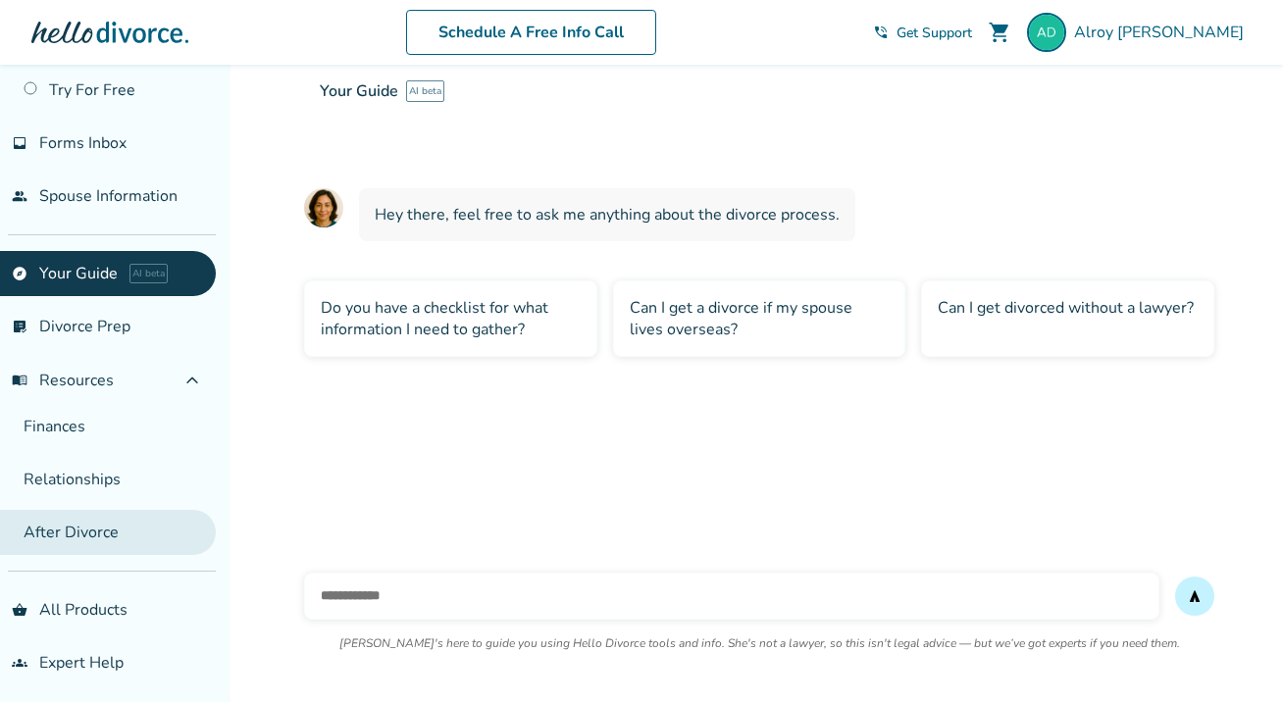
click at [125, 525] on link "After Divorce" at bounding box center [108, 532] width 216 height 45
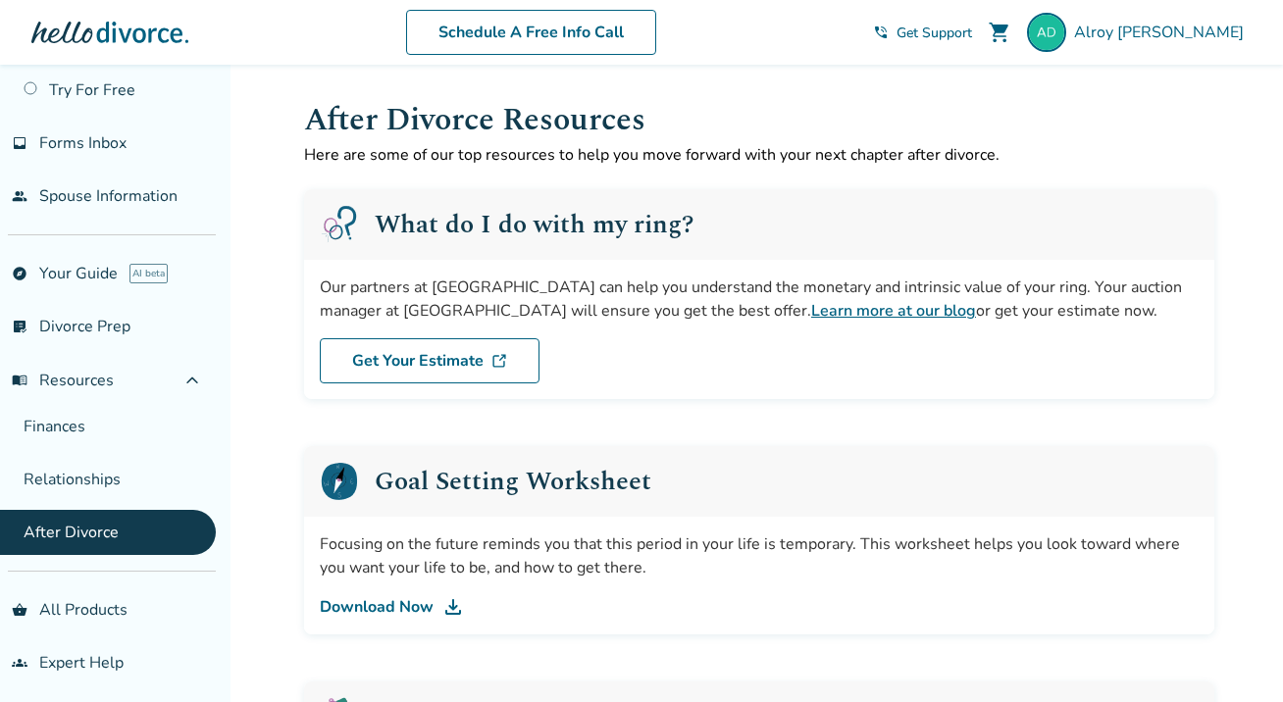
click at [724, 286] on div "Our partners at [GEOGRAPHIC_DATA] can help you understand the monetary and intr…" at bounding box center [759, 299] width 879 height 47
click at [776, 223] on div "What do I do with my ring?" at bounding box center [759, 224] width 910 height 71
click at [444, 362] on link "Get Your Estimate" at bounding box center [430, 360] width 220 height 45
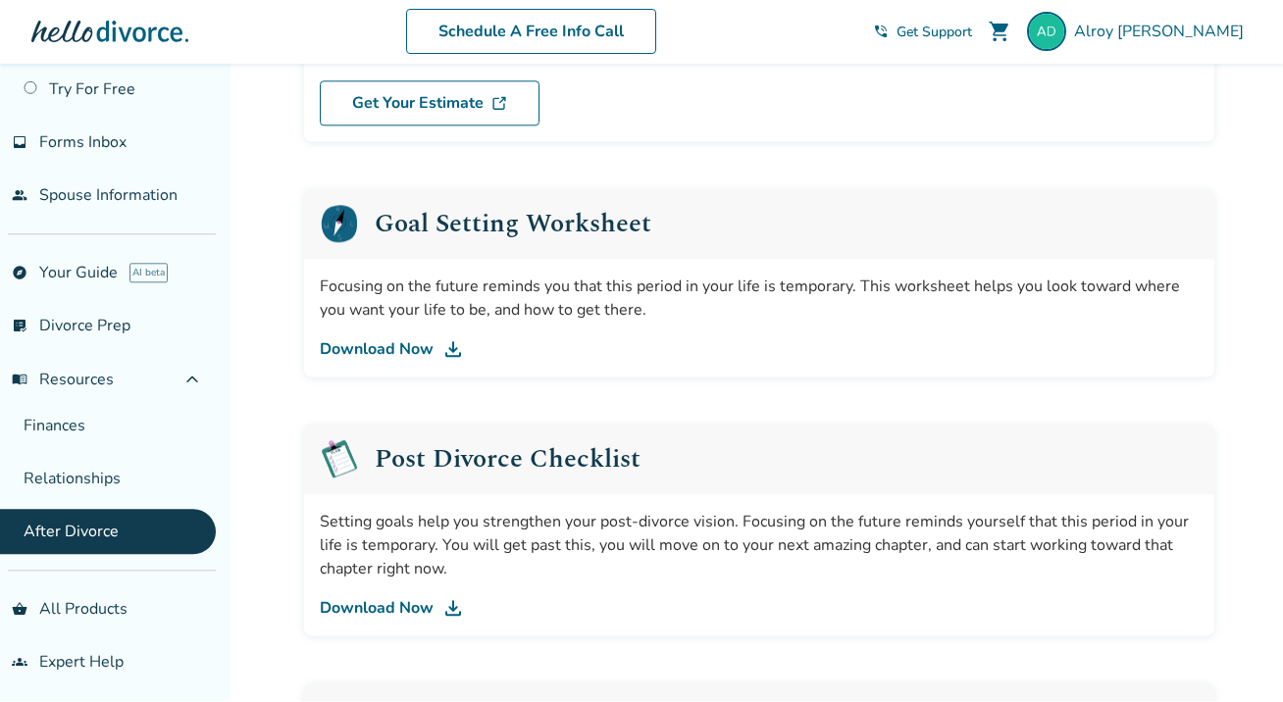
scroll to position [397, 0]
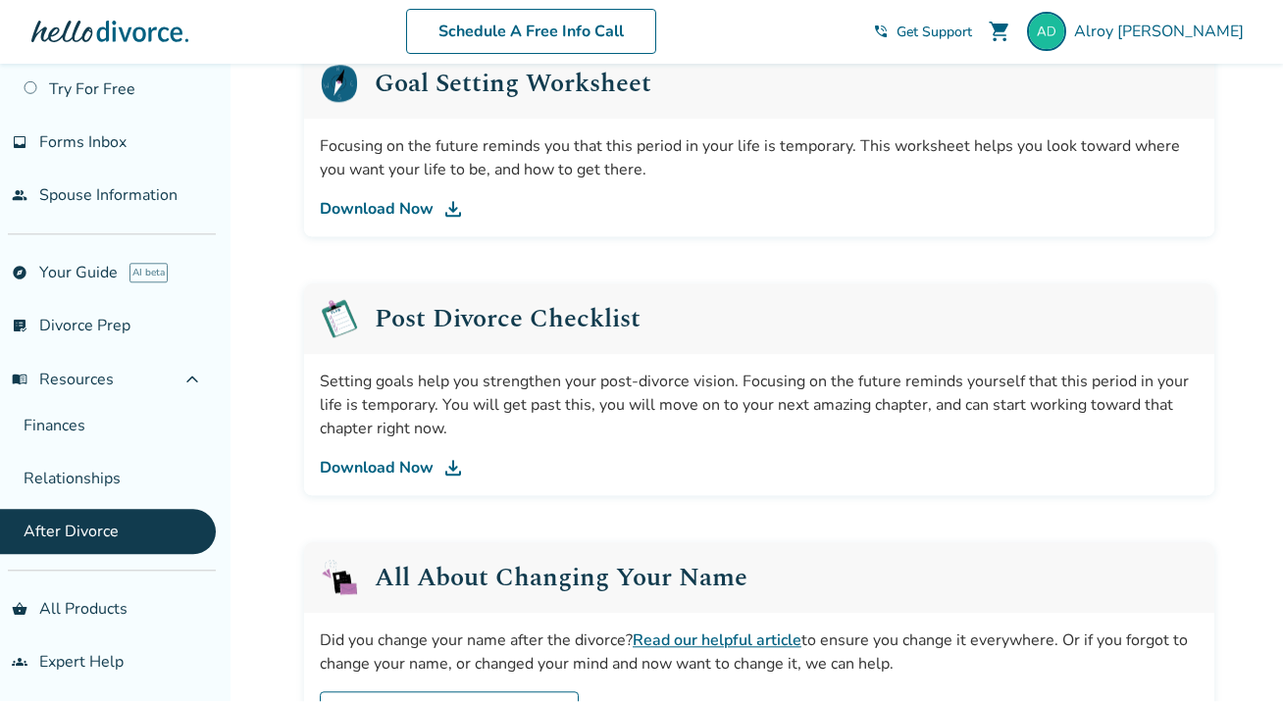
click at [418, 204] on link "Download Now" at bounding box center [759, 210] width 879 height 24
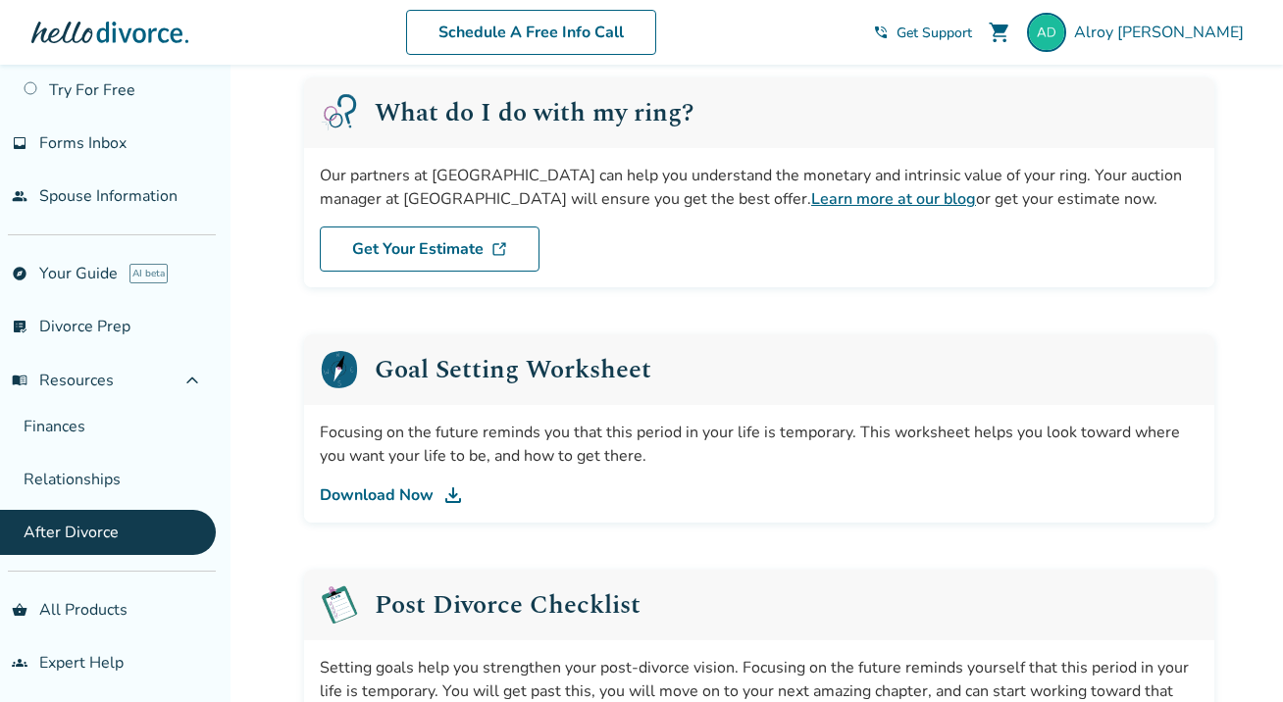
scroll to position [110, 0]
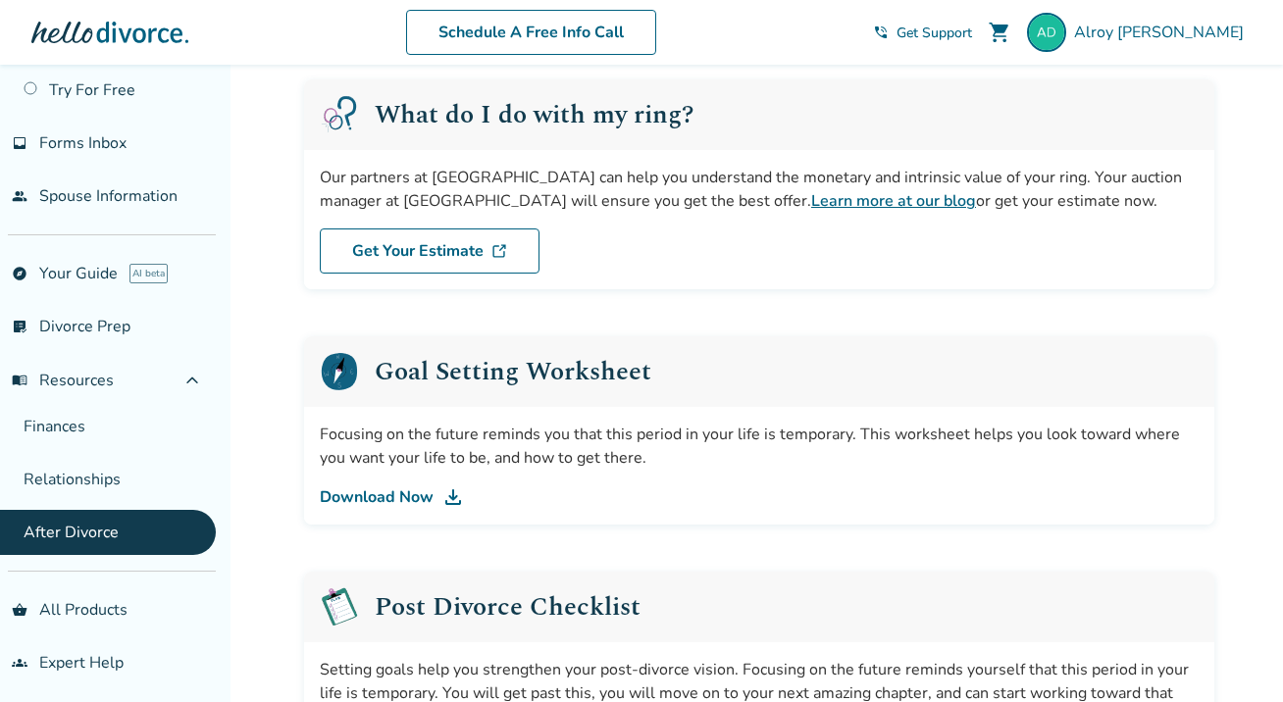
drag, startPoint x: 810, startPoint y: 224, endPoint x: 869, endPoint y: 242, distance: 61.7
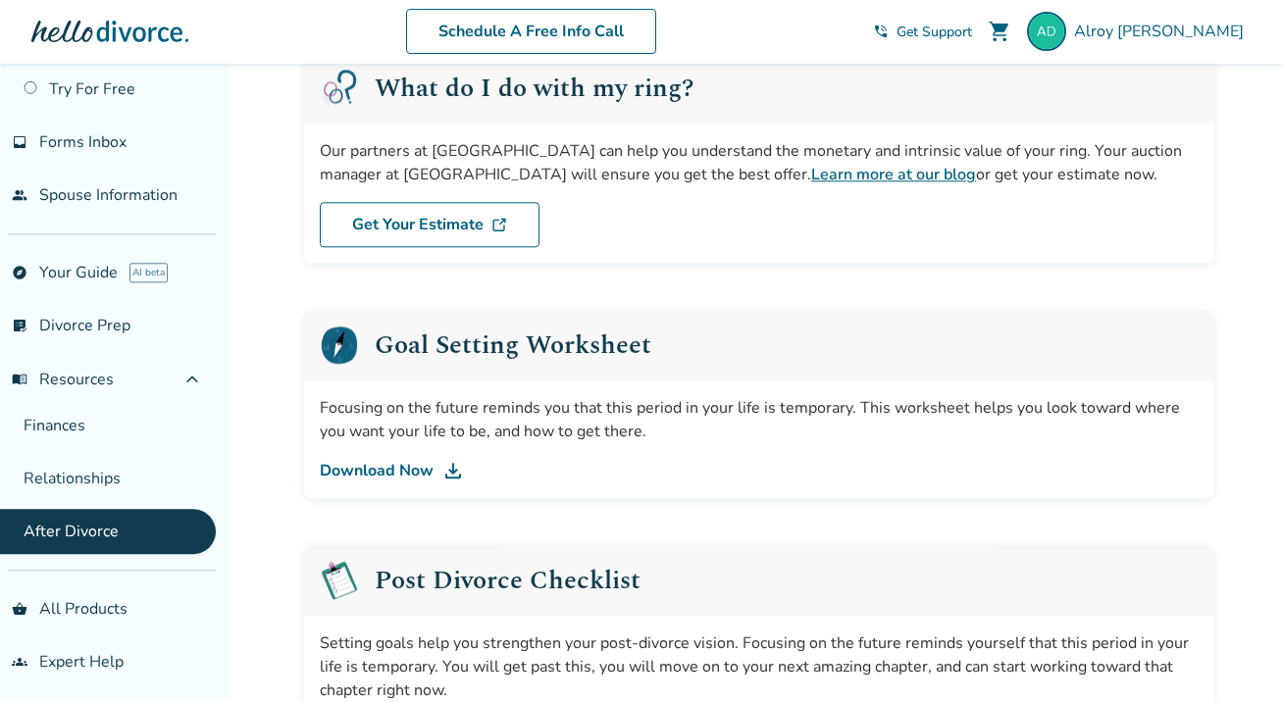
scroll to position [135, 0]
click at [811, 178] on link "Learn more at our blog" at bounding box center [893, 176] width 165 height 22
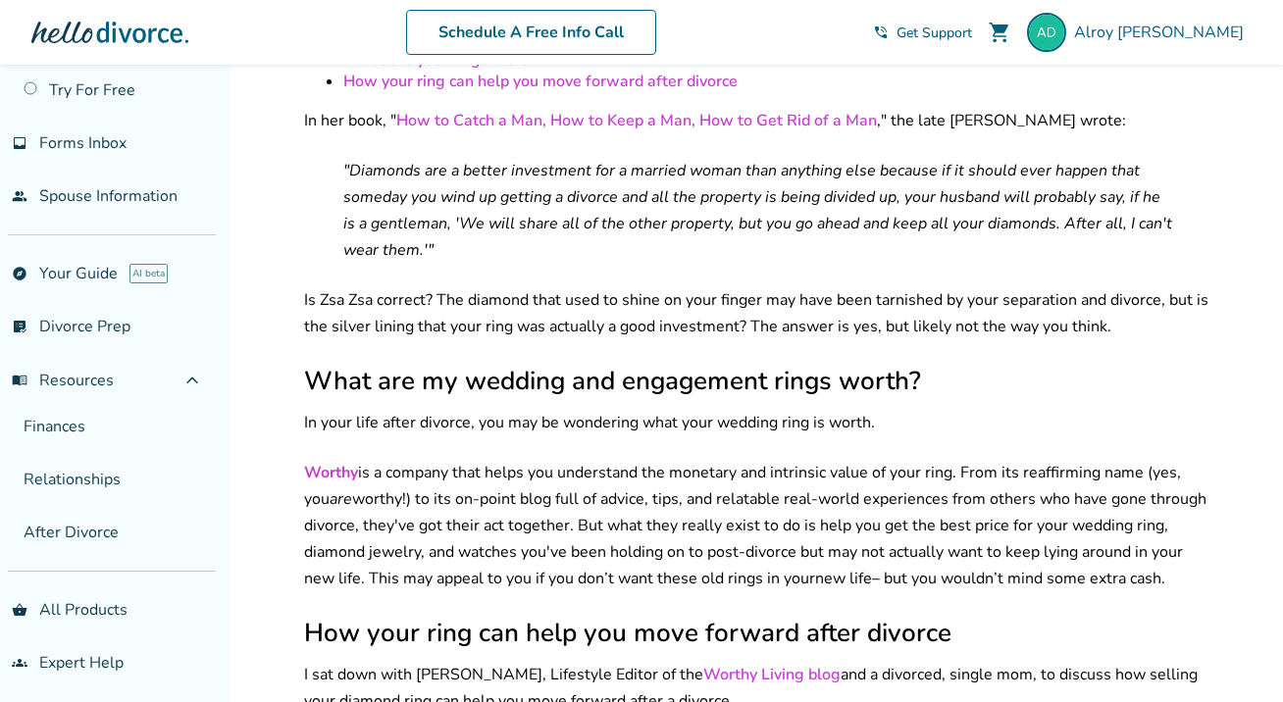
scroll to position [363, 0]
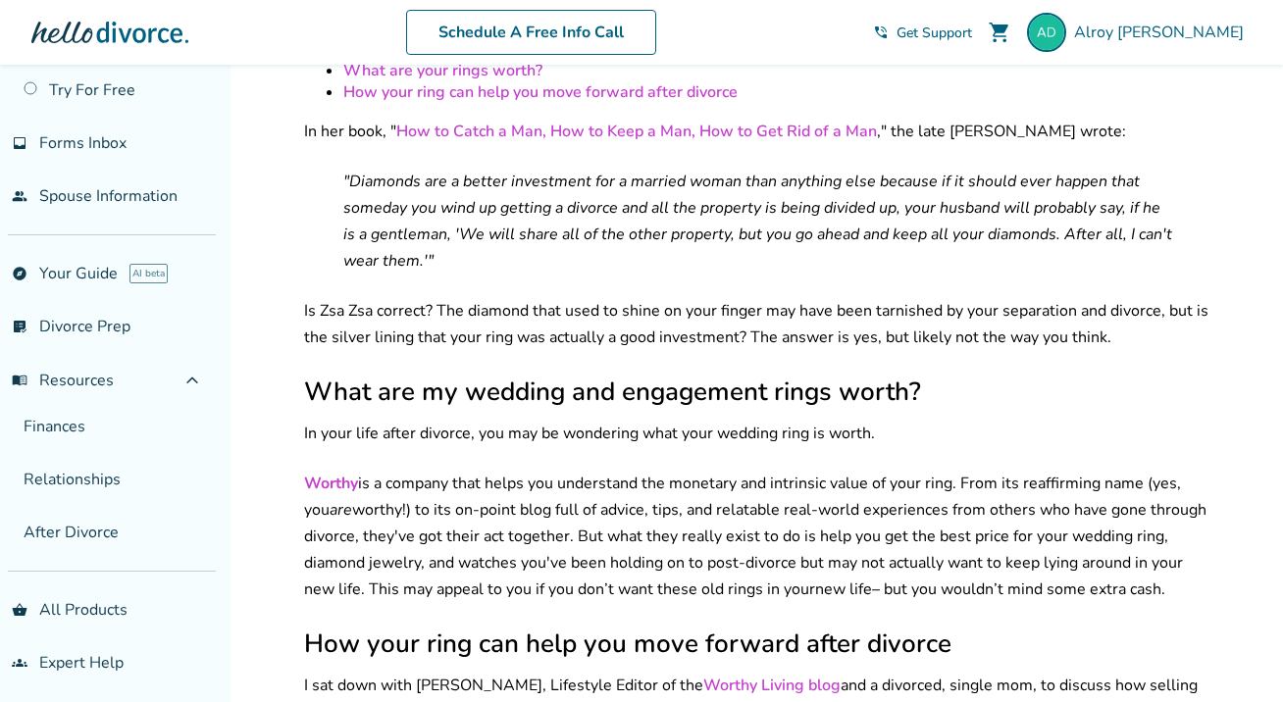
click at [617, 627] on h2 "How your ring can help you move forward after divorce" at bounding box center [759, 644] width 910 height 34
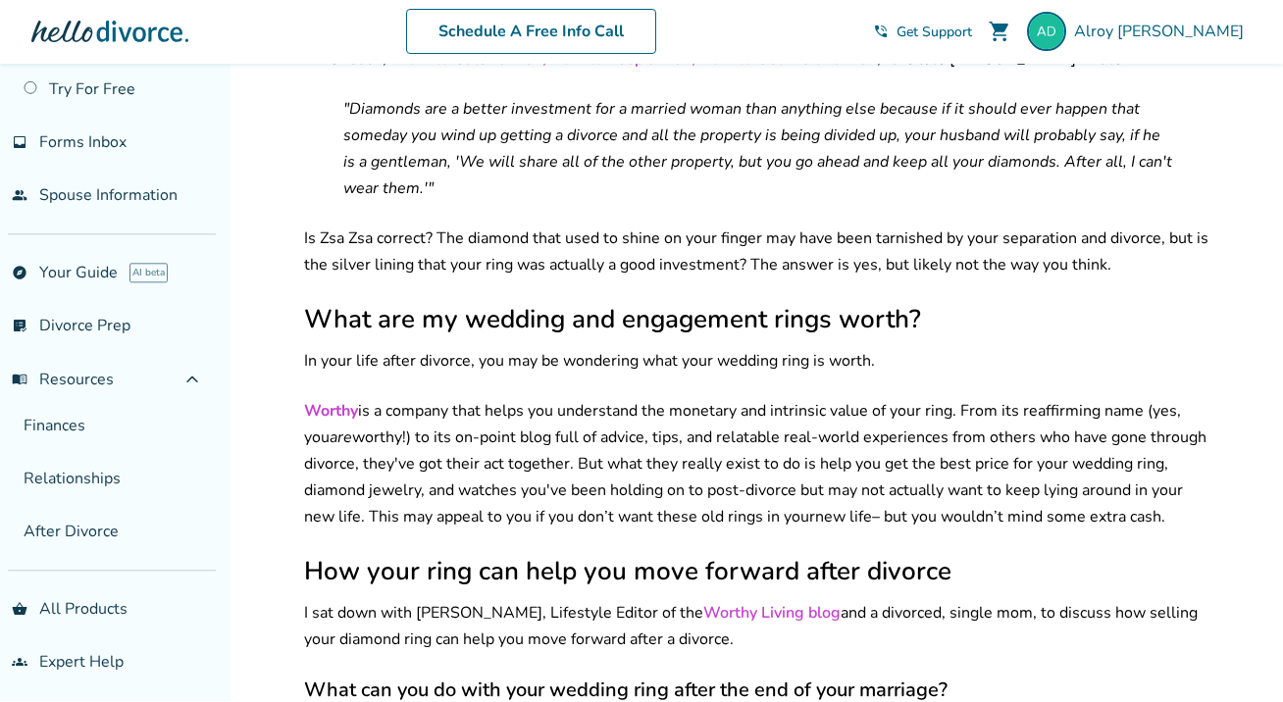
scroll to position [430, 0]
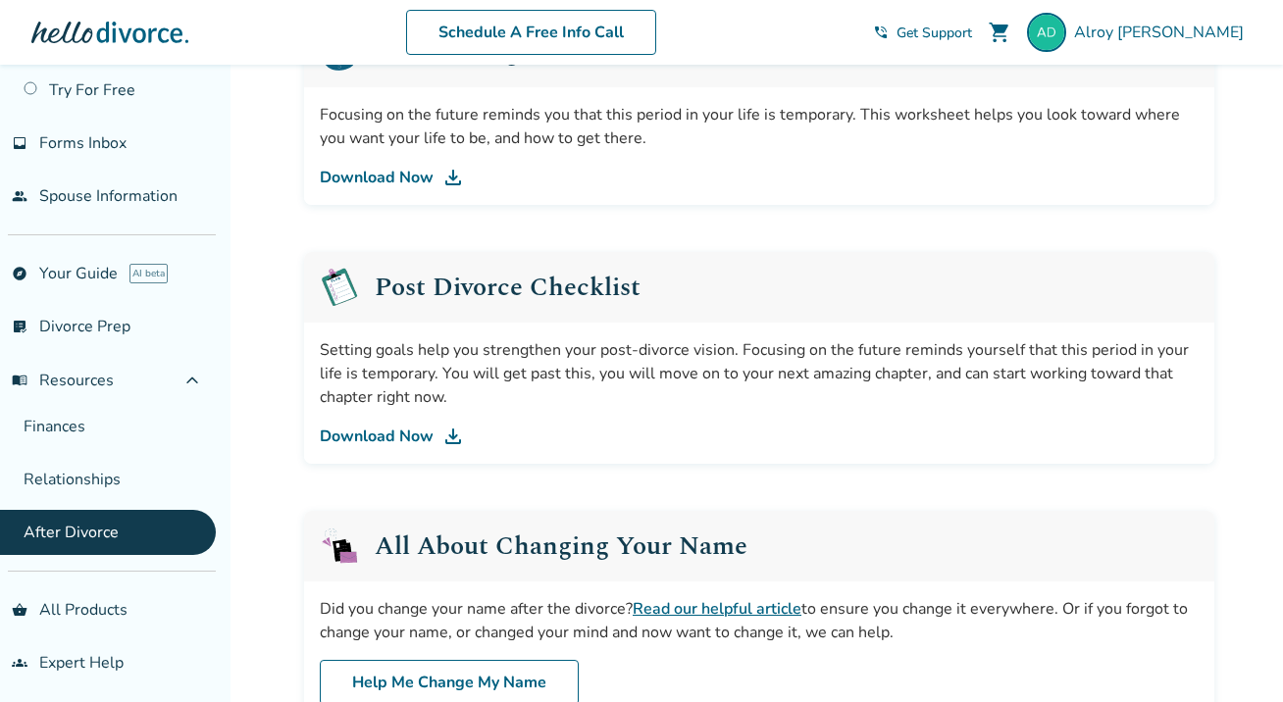
scroll to position [136, 0]
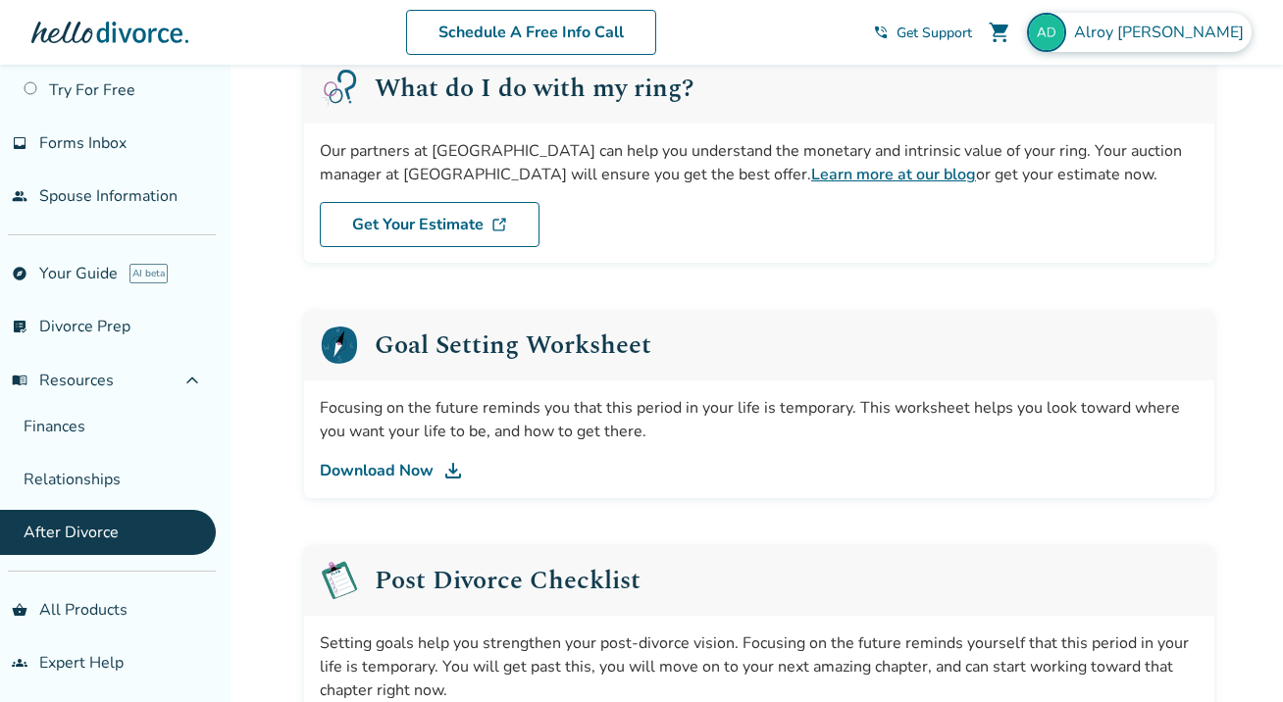
click at [1066, 34] on img at bounding box center [1046, 32] width 39 height 39
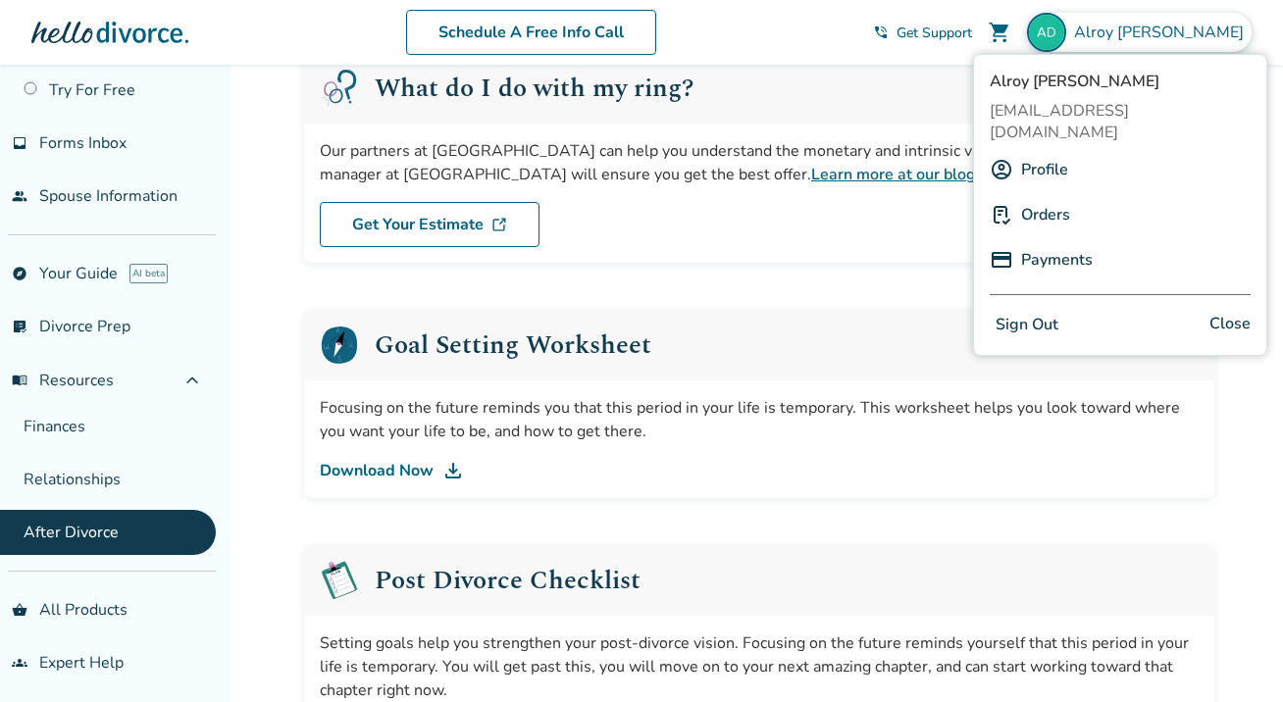
click at [1040, 311] on button "Sign Out" at bounding box center [1027, 325] width 75 height 28
